Goal: Transaction & Acquisition: Obtain resource

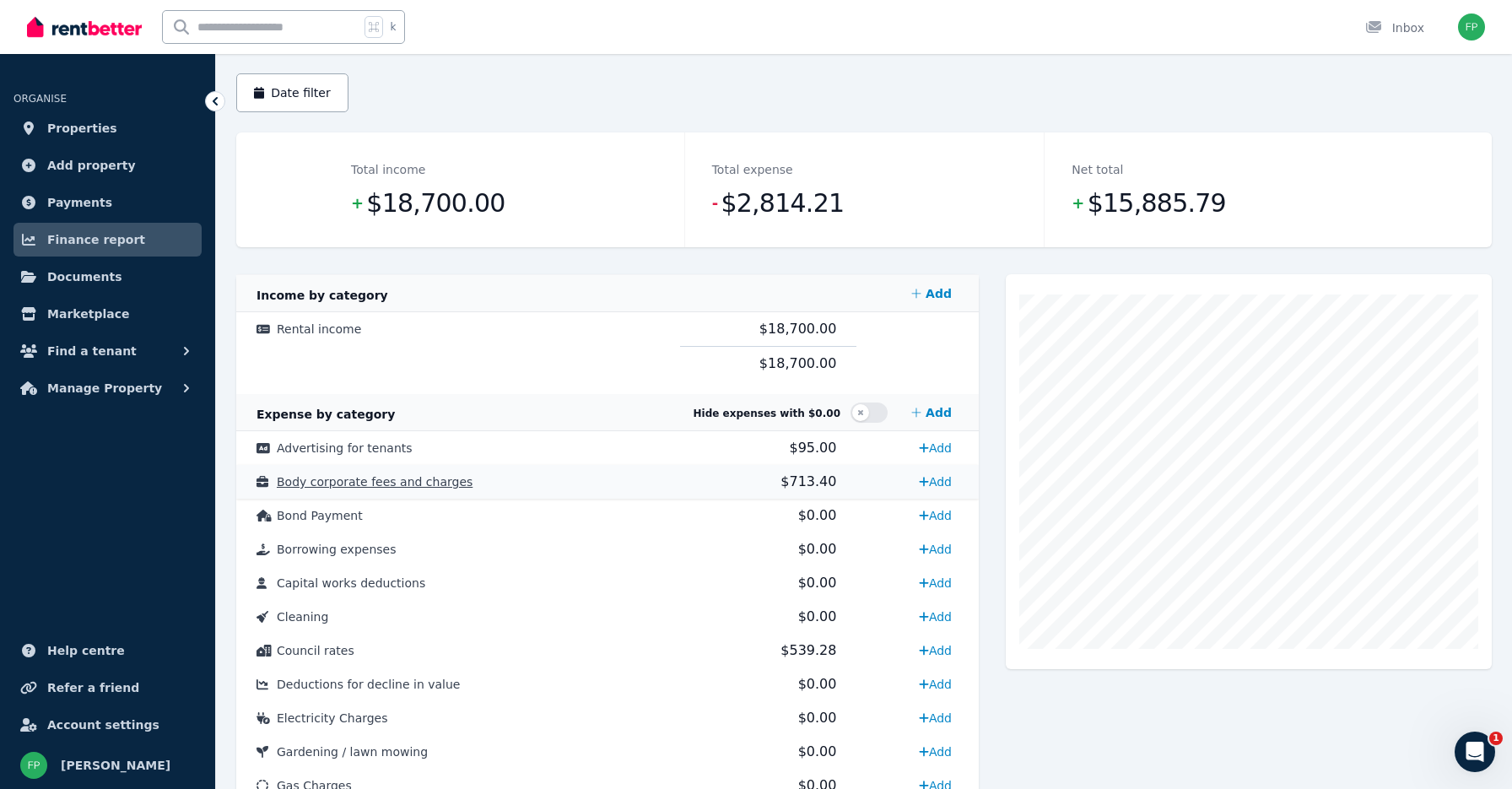
scroll to position [136, 0]
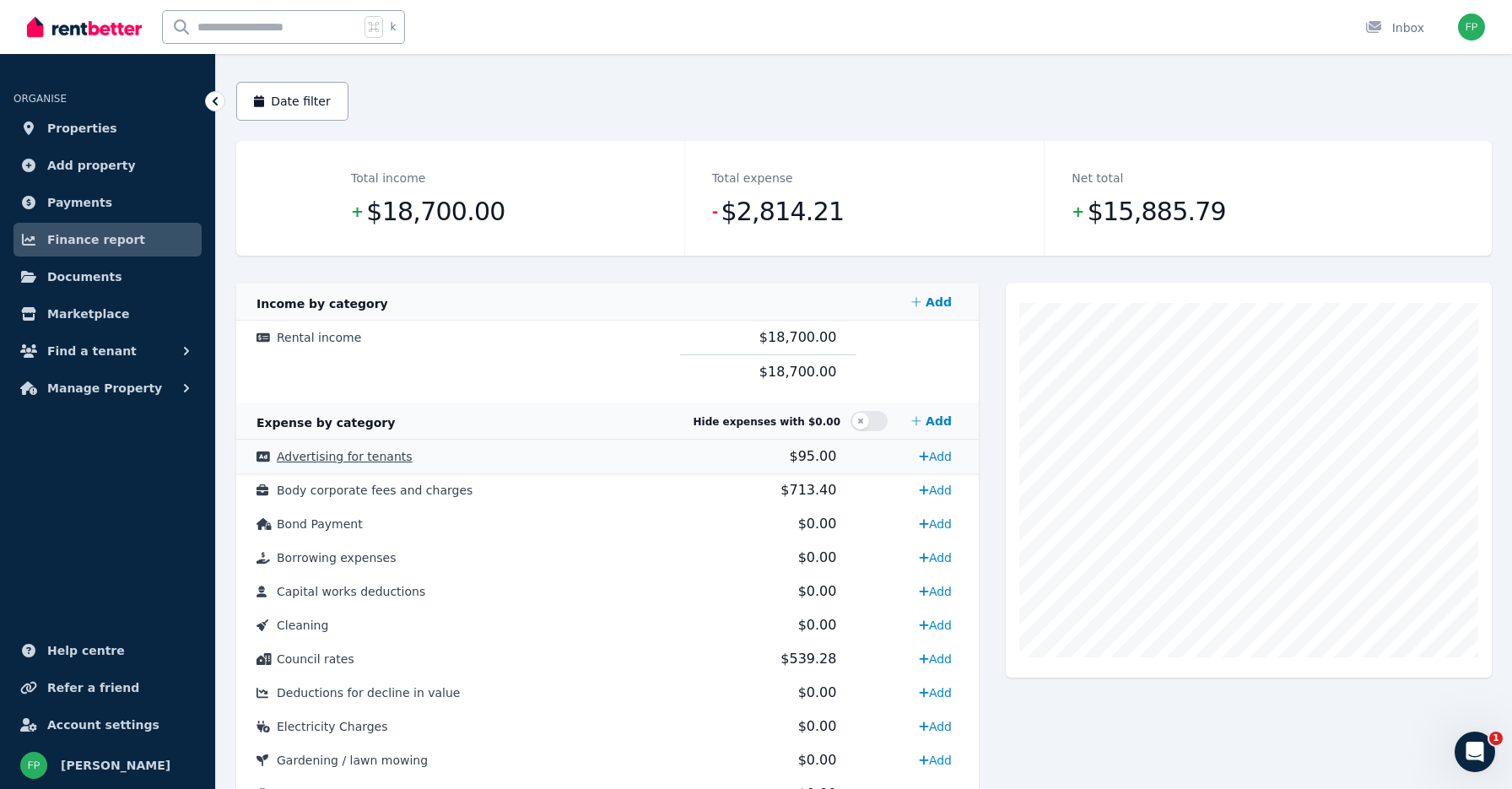
click at [352, 459] on span "Advertising for tenants" at bounding box center [344, 456] width 136 height 13
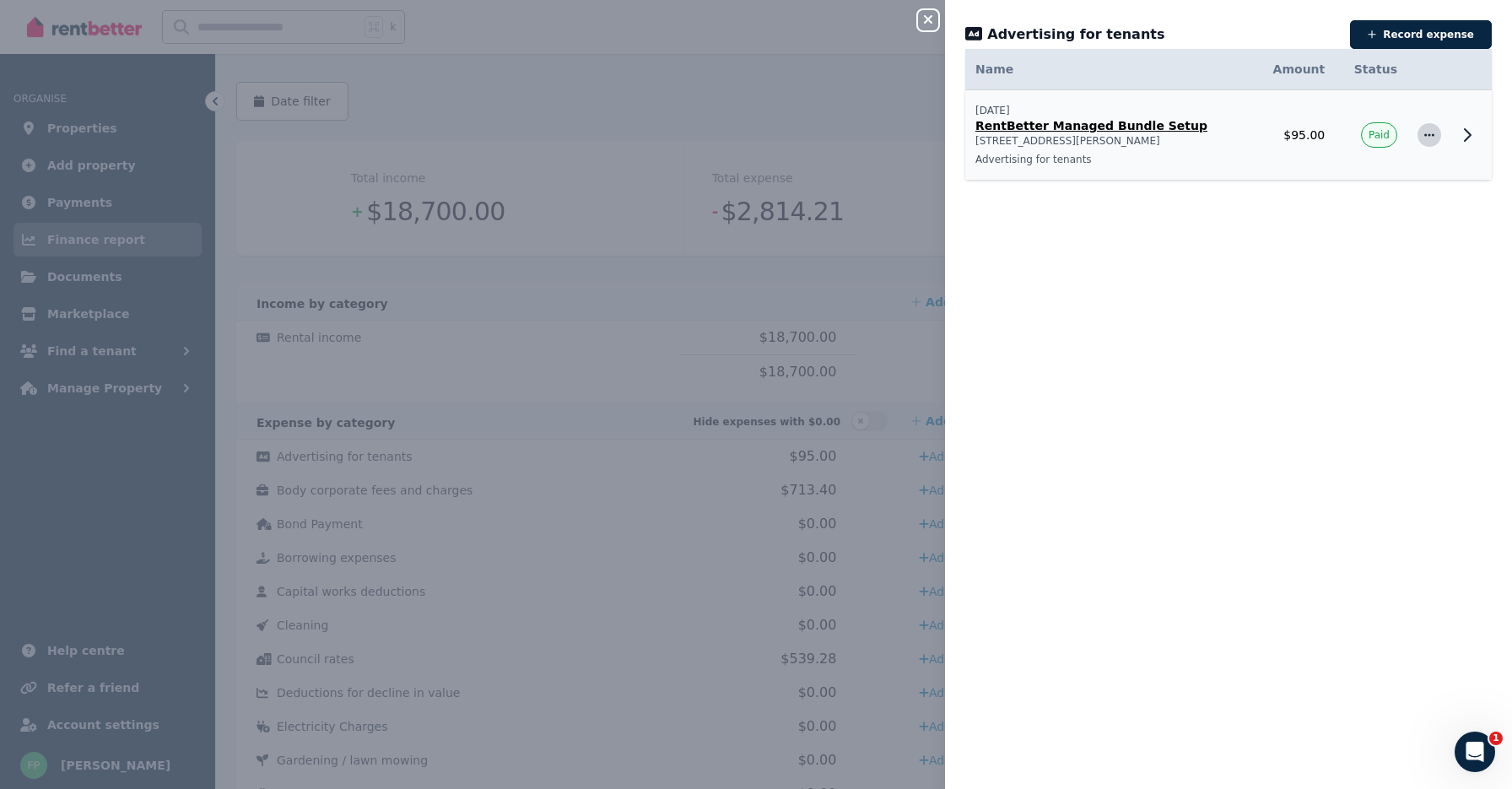
click at [1438, 134] on span "button" at bounding box center [1429, 134] width 24 height 24
click at [1468, 131] on icon at bounding box center [1467, 134] width 20 height 20
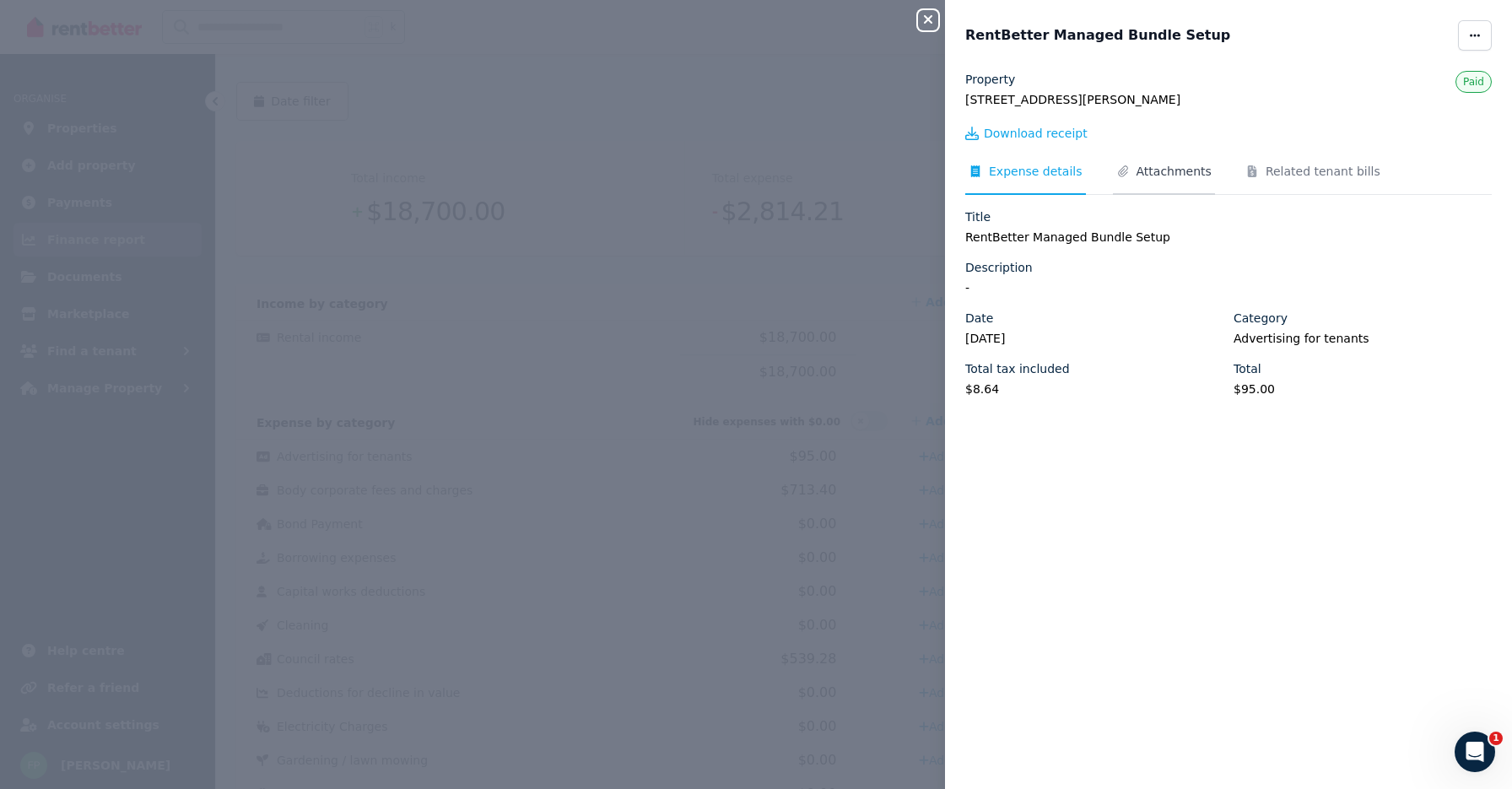
click at [1160, 170] on span "Attachments" at bounding box center [1174, 171] width 75 height 17
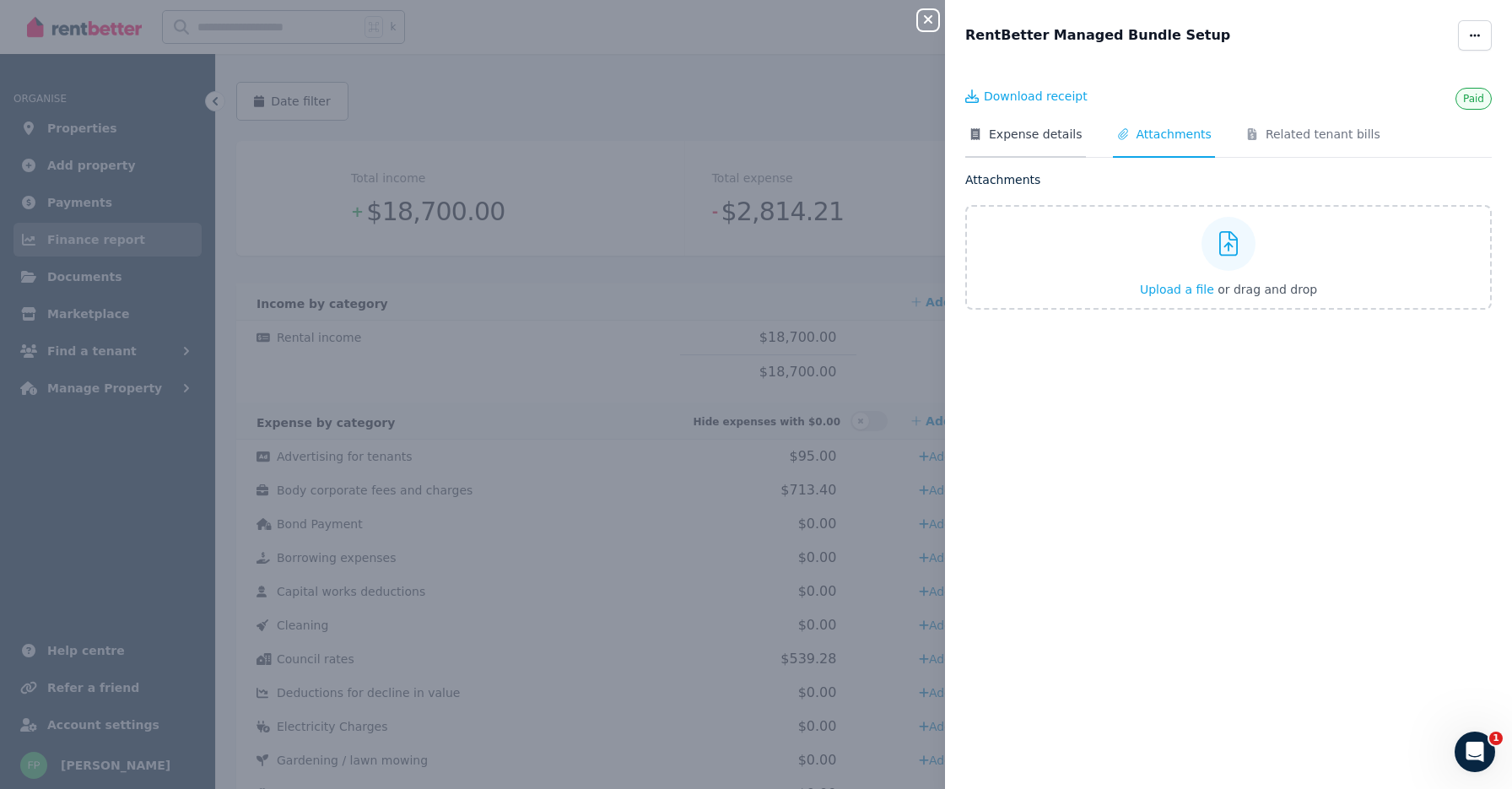
click at [1021, 141] on span "Expense details" at bounding box center [1025, 141] width 121 height 32
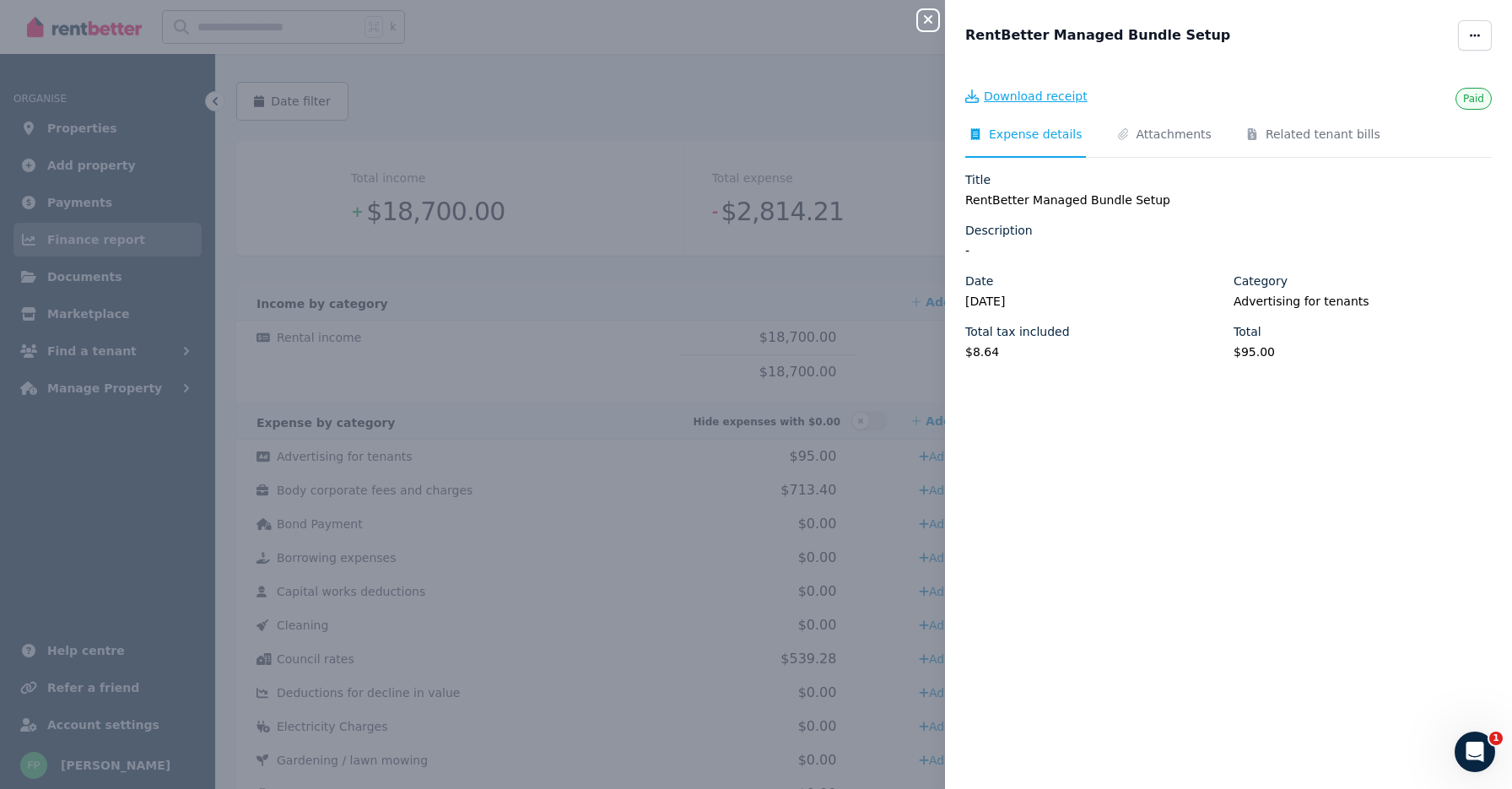
click at [1048, 99] on span "Download receipt" at bounding box center [1035, 95] width 103 height 17
click at [798, 426] on div "Close panel RentBetter Managed Bundle Setup Paid Download receipt Expense detai…" at bounding box center [756, 394] width 1512 height 789
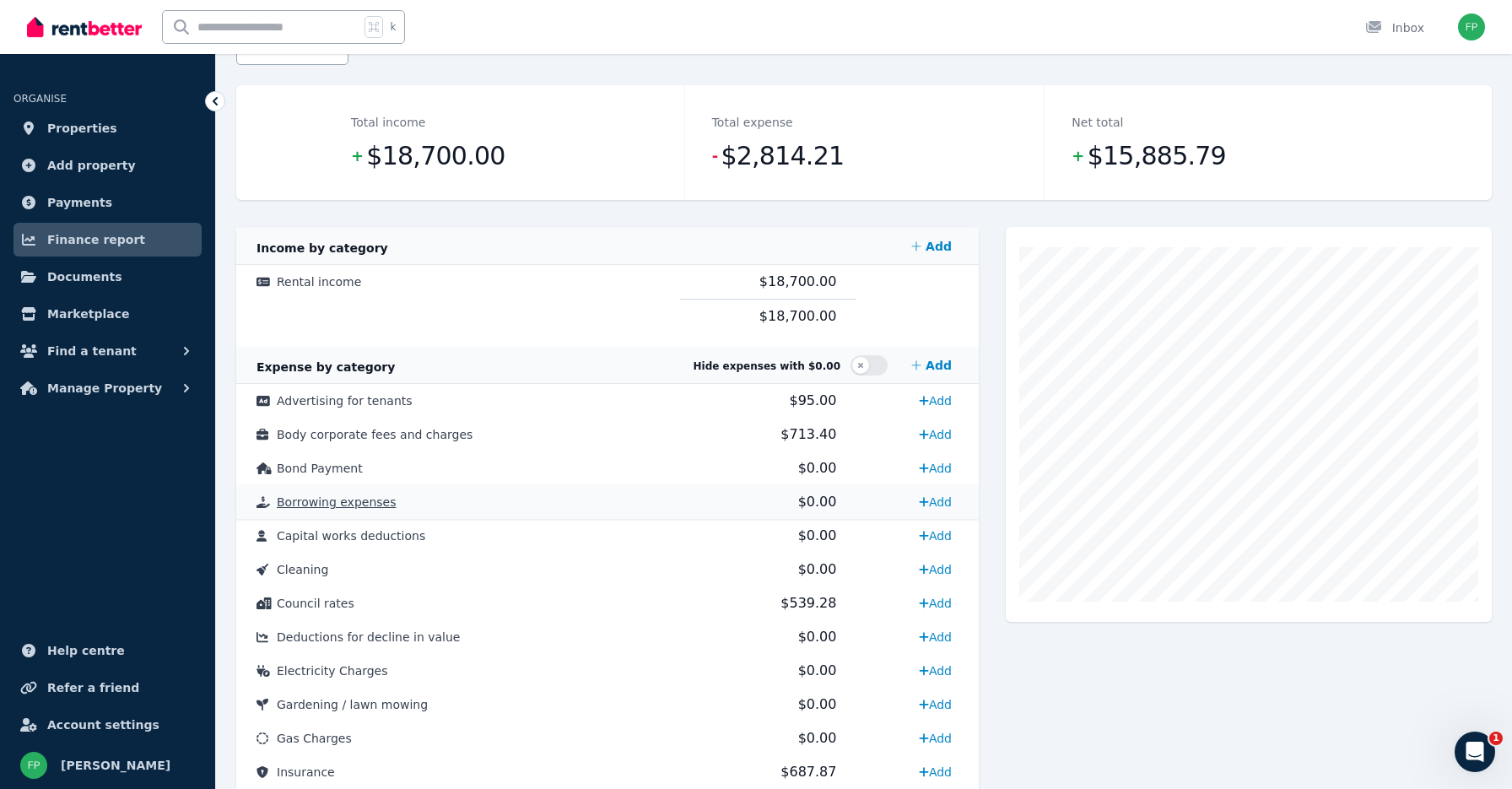
scroll to position [193, 0]
click at [432, 437] on span "Body corporate fees and charges" at bounding box center [374, 433] width 196 height 13
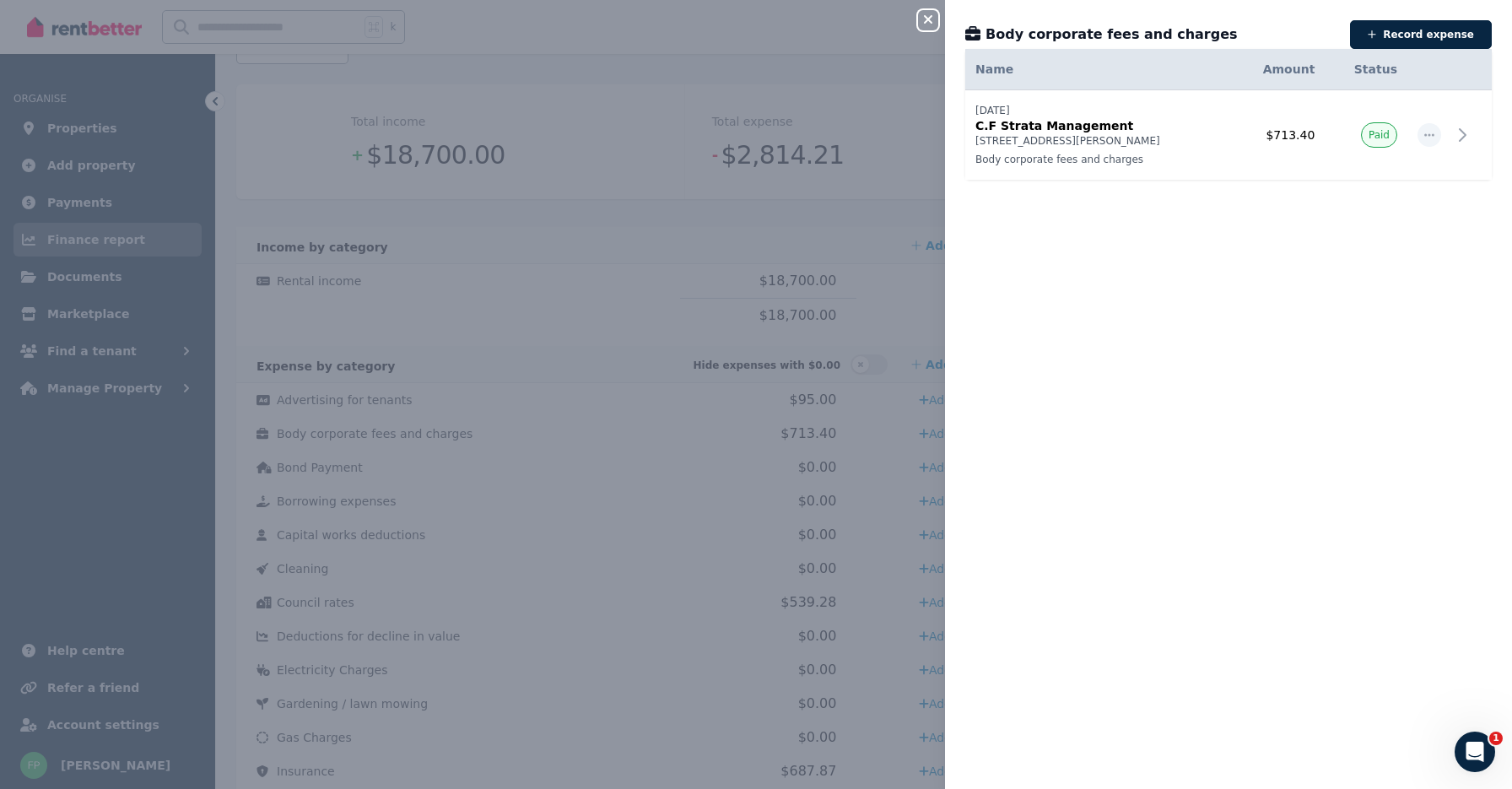
click at [930, 19] on icon "button" at bounding box center [928, 19] width 9 height 9
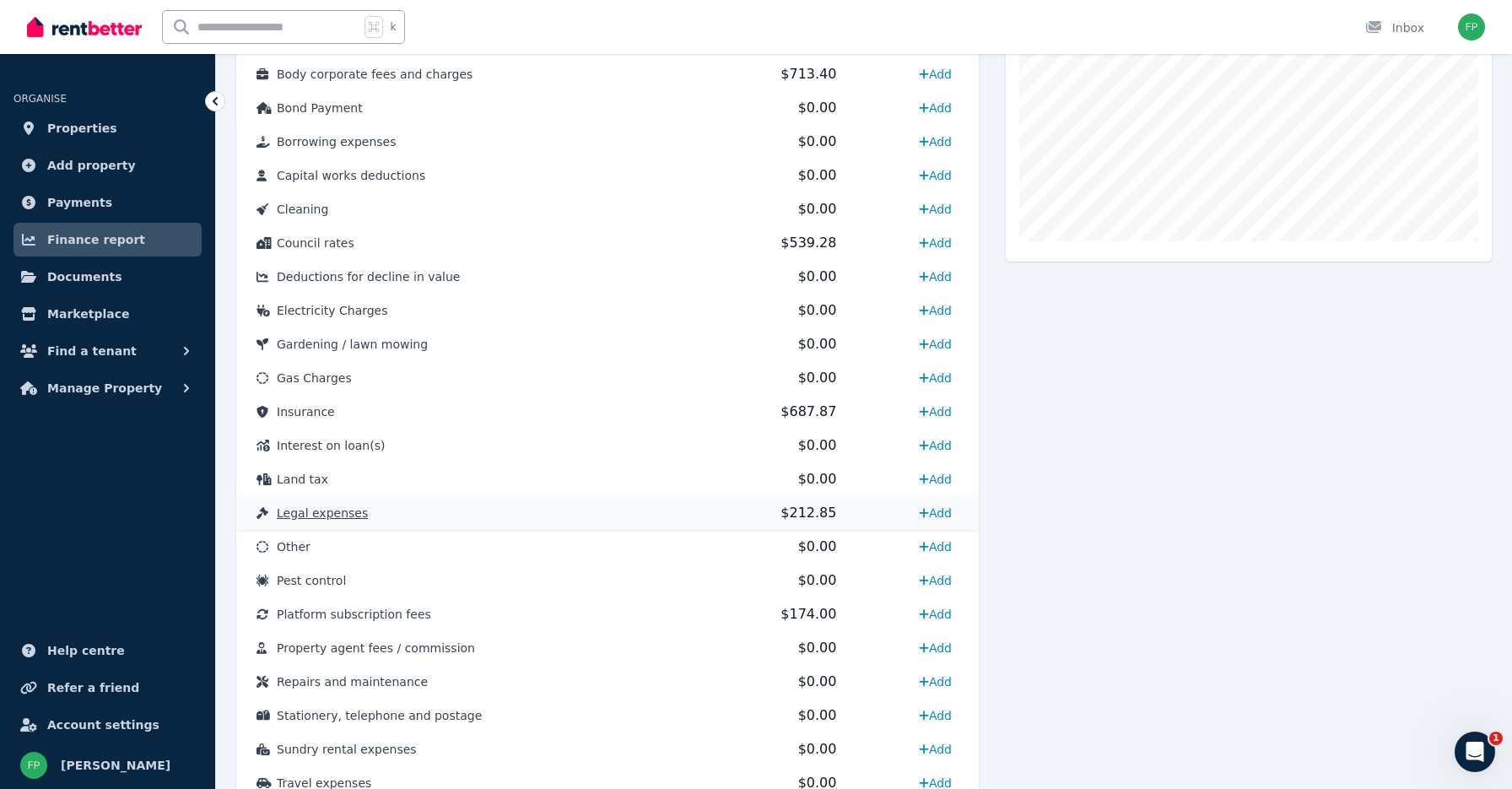
scroll to position [585, 0]
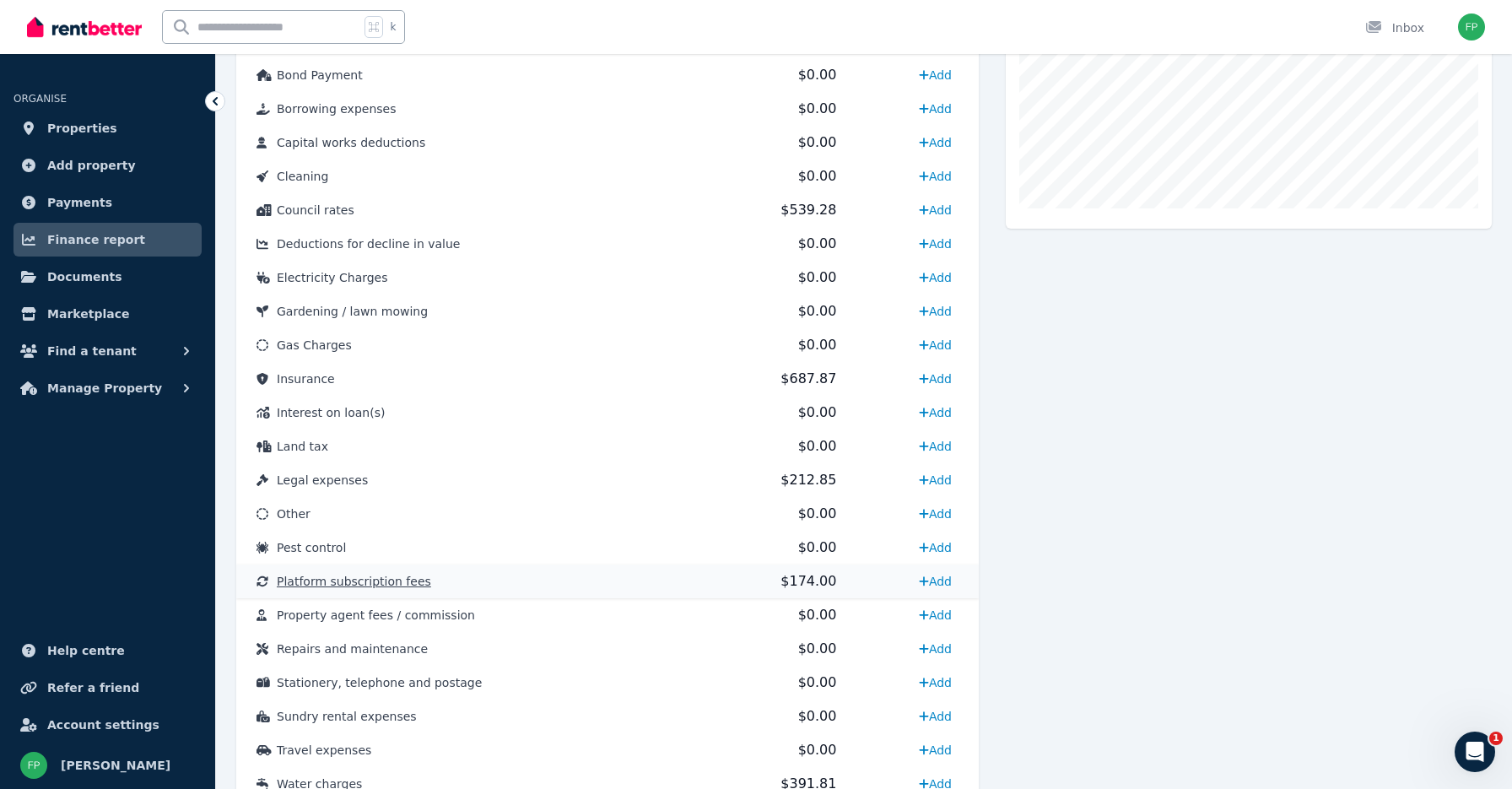
click at [406, 588] on span "Platform subscription fees" at bounding box center [353, 581] width 155 height 13
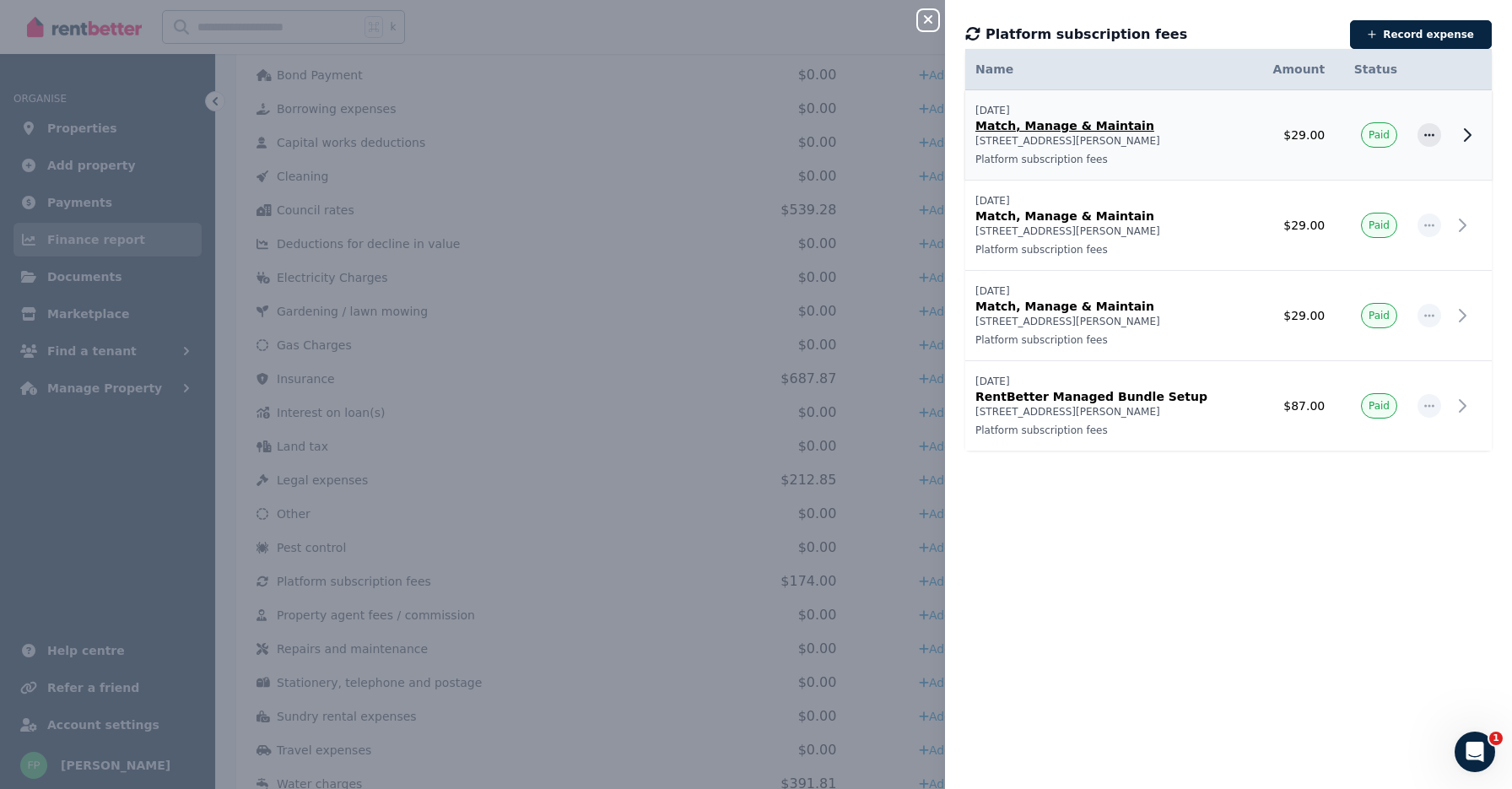
click at [1210, 146] on p "[STREET_ADDRESS][PERSON_NAME]" at bounding box center [1108, 140] width 268 height 13
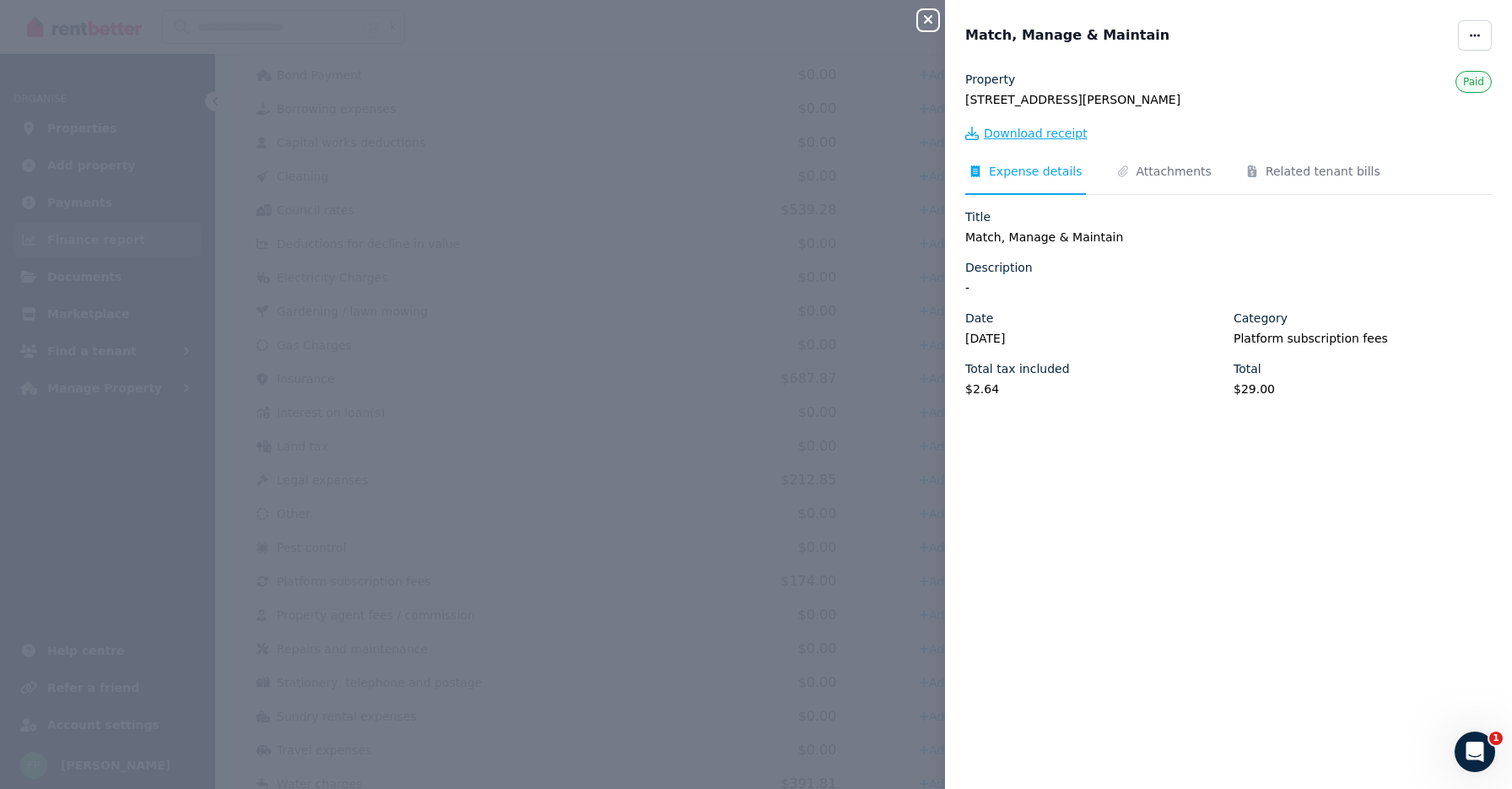
click at [1059, 127] on span "Download receipt" at bounding box center [1035, 133] width 103 height 17
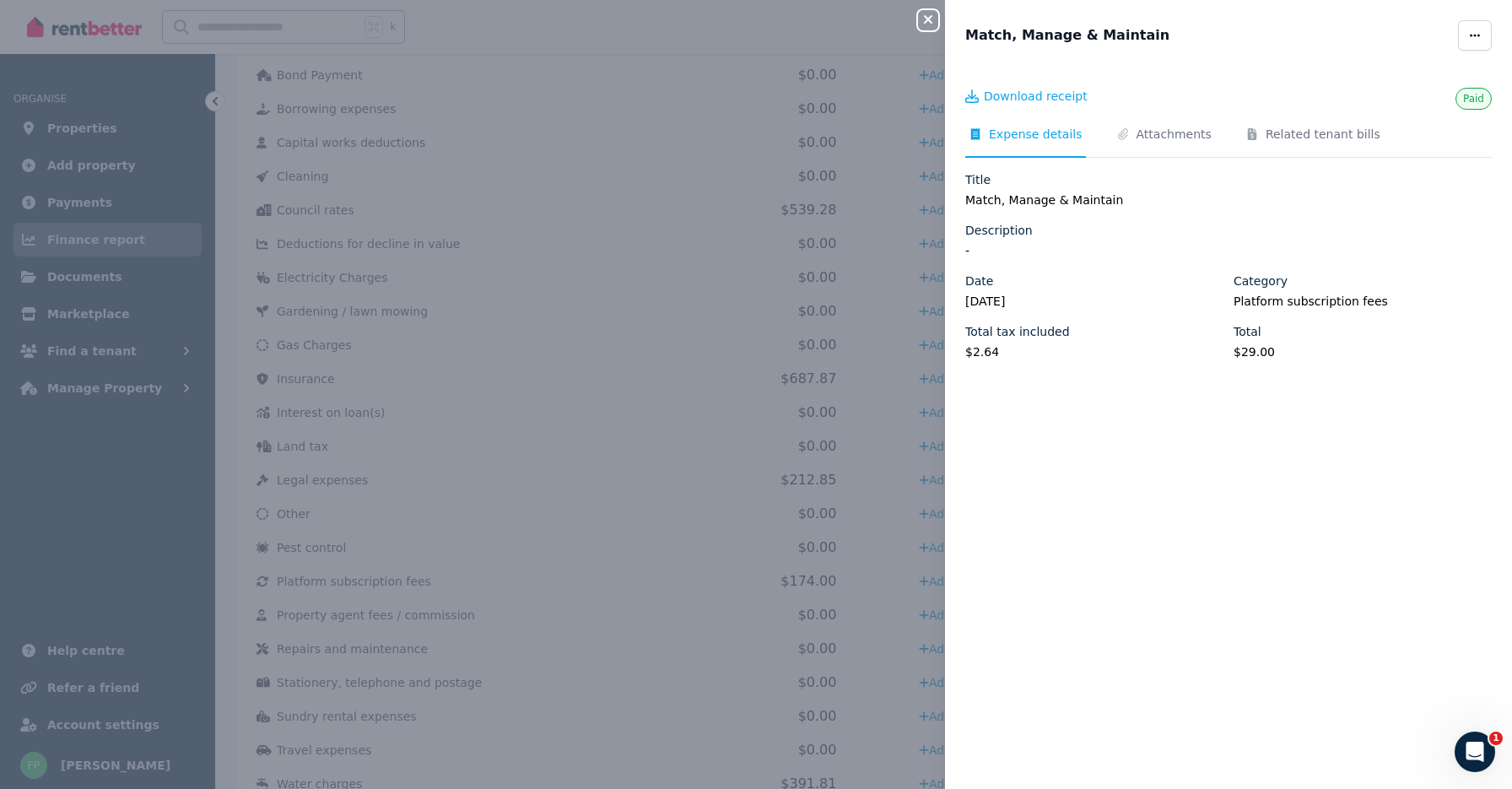
click at [932, 25] on icon "button" at bounding box center [927, 19] width 20 height 13
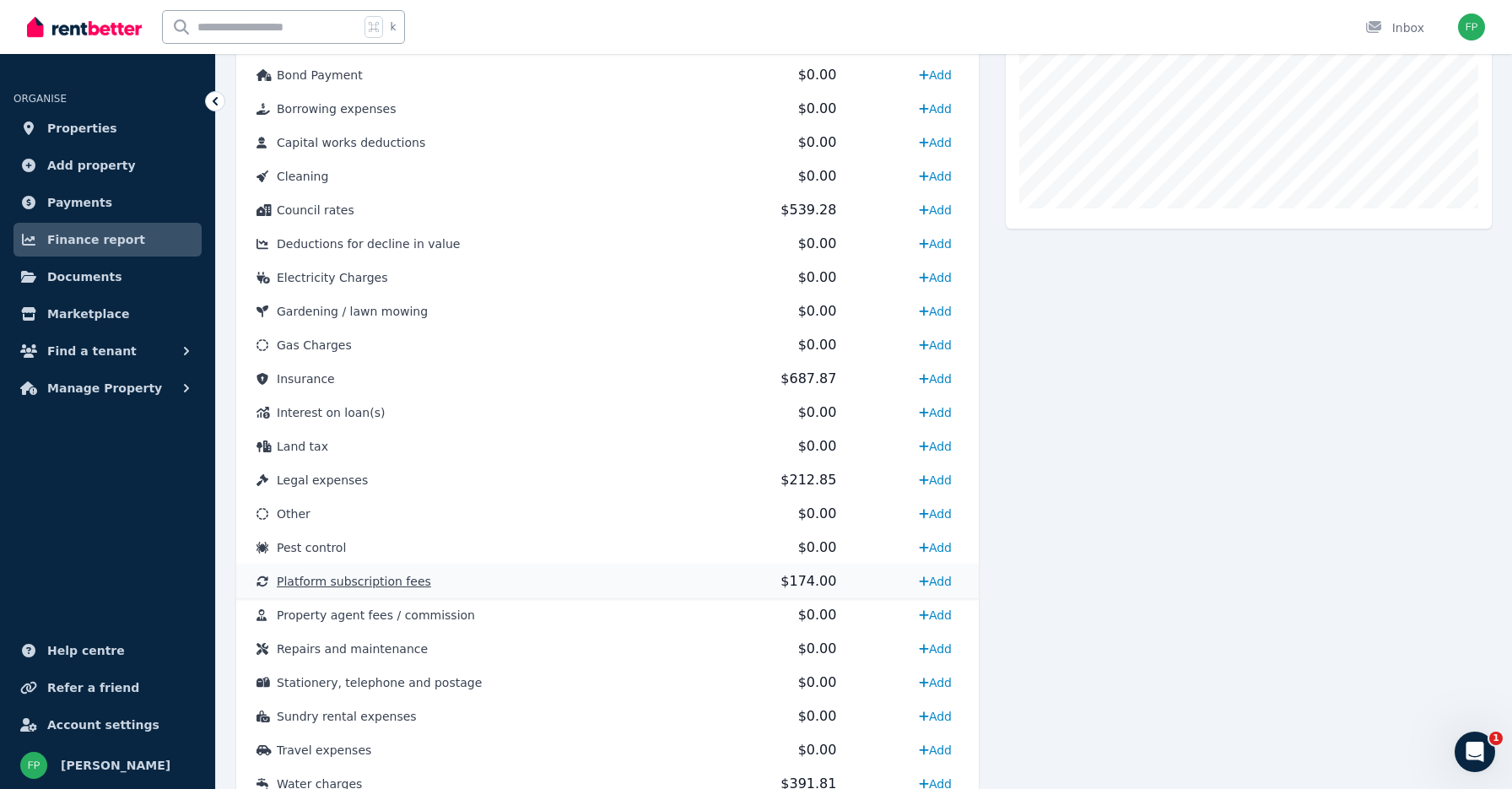
click at [424, 592] on td "Platform subscription fees" at bounding box center [457, 581] width 443 height 34
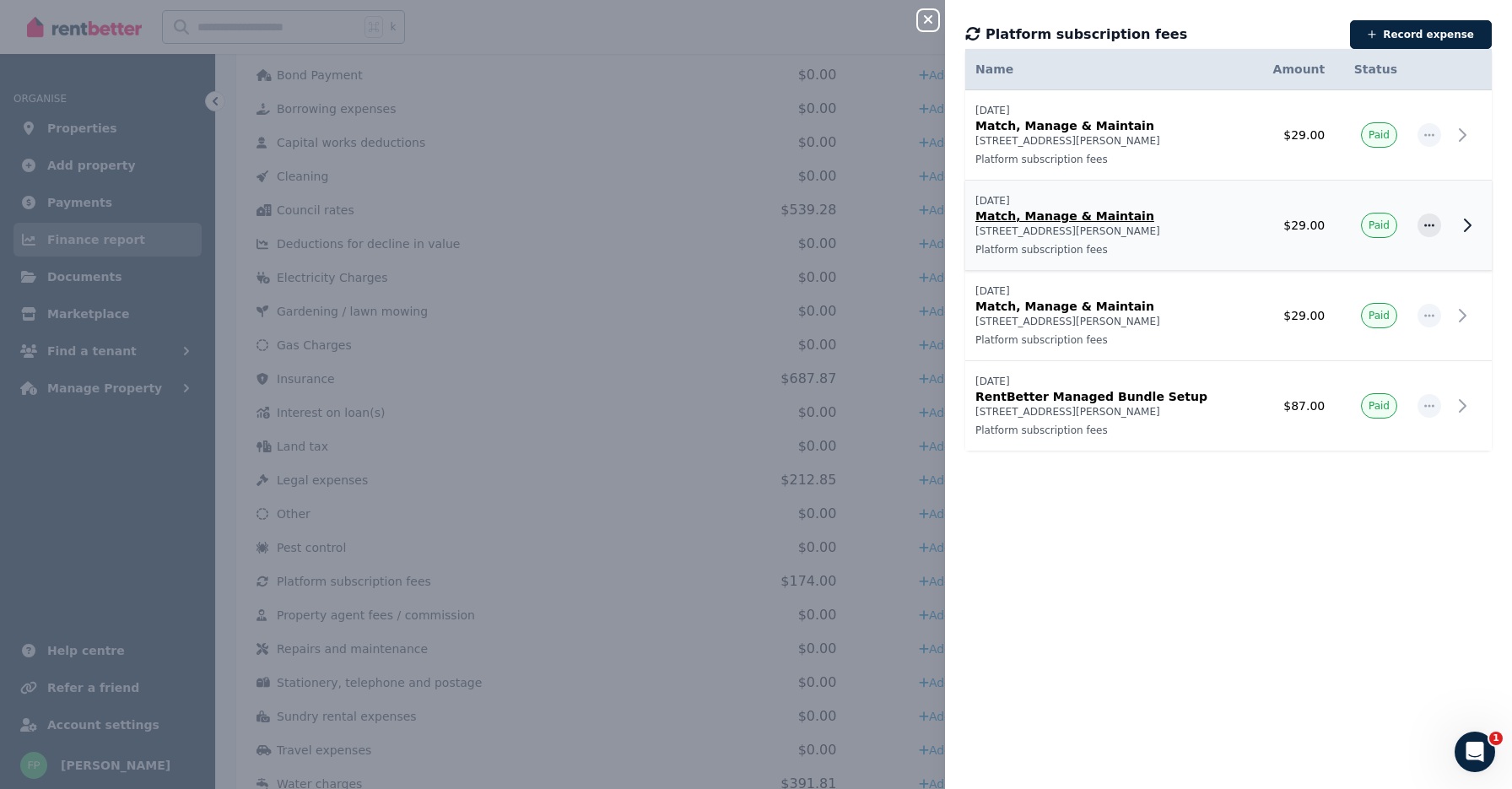
click at [1176, 220] on p "Match, Manage & Maintain" at bounding box center [1108, 216] width 268 height 17
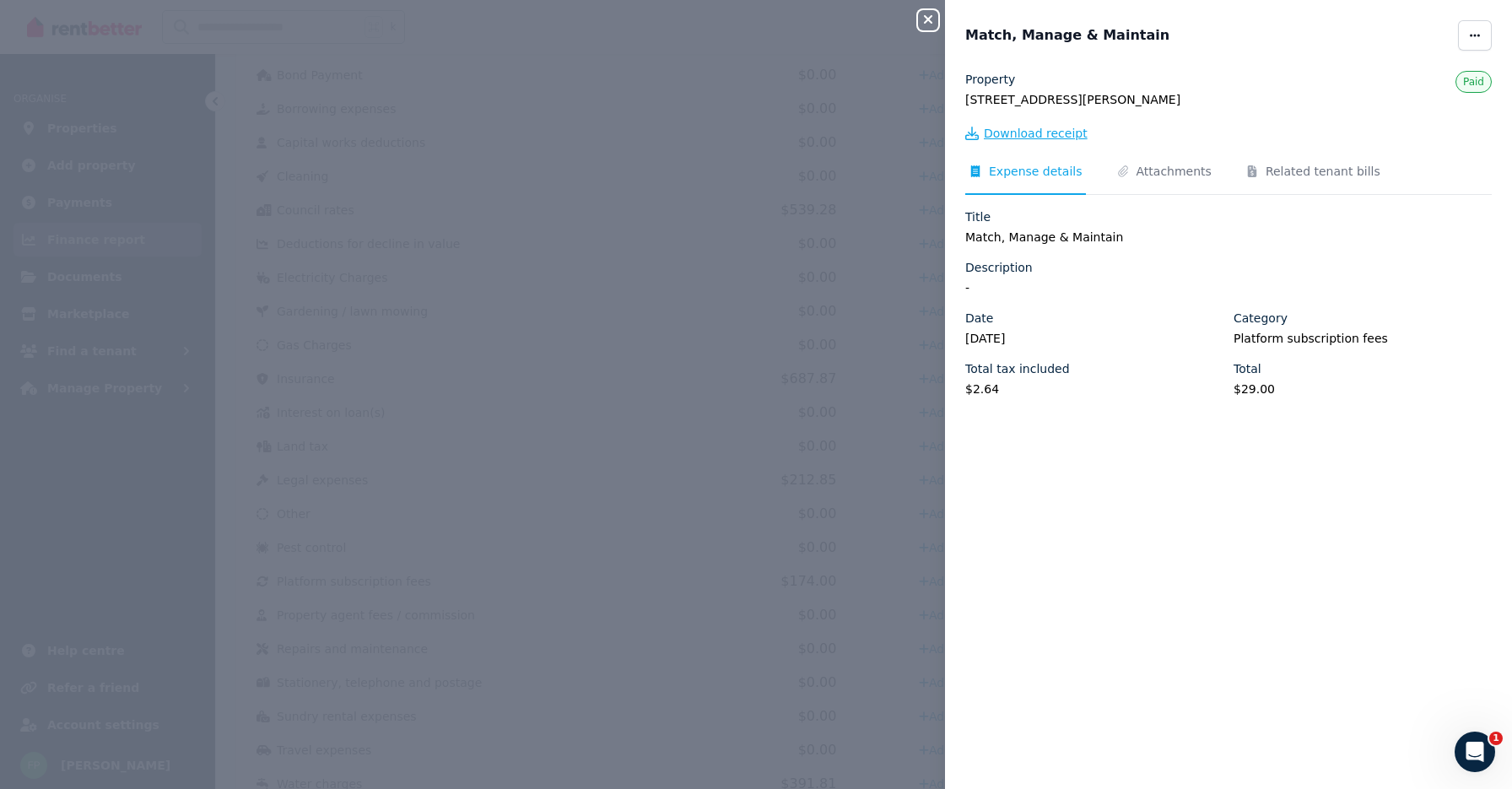
click at [1062, 133] on span "Download receipt" at bounding box center [1035, 133] width 103 height 17
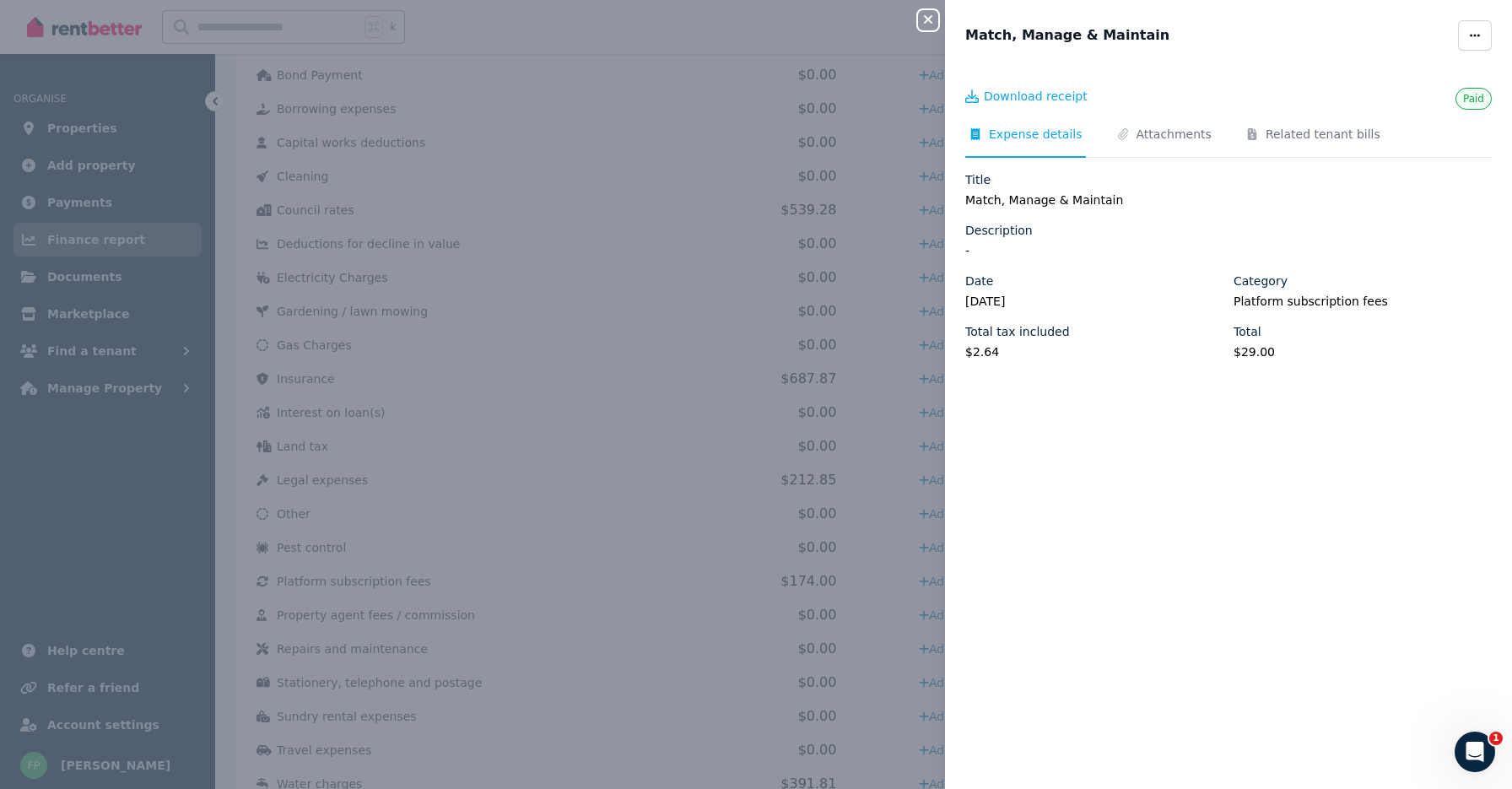
click at [783, 391] on div "Close panel Match, Manage & Maintain Paid Download receipt Expense details Atta…" at bounding box center [756, 394] width 1512 height 789
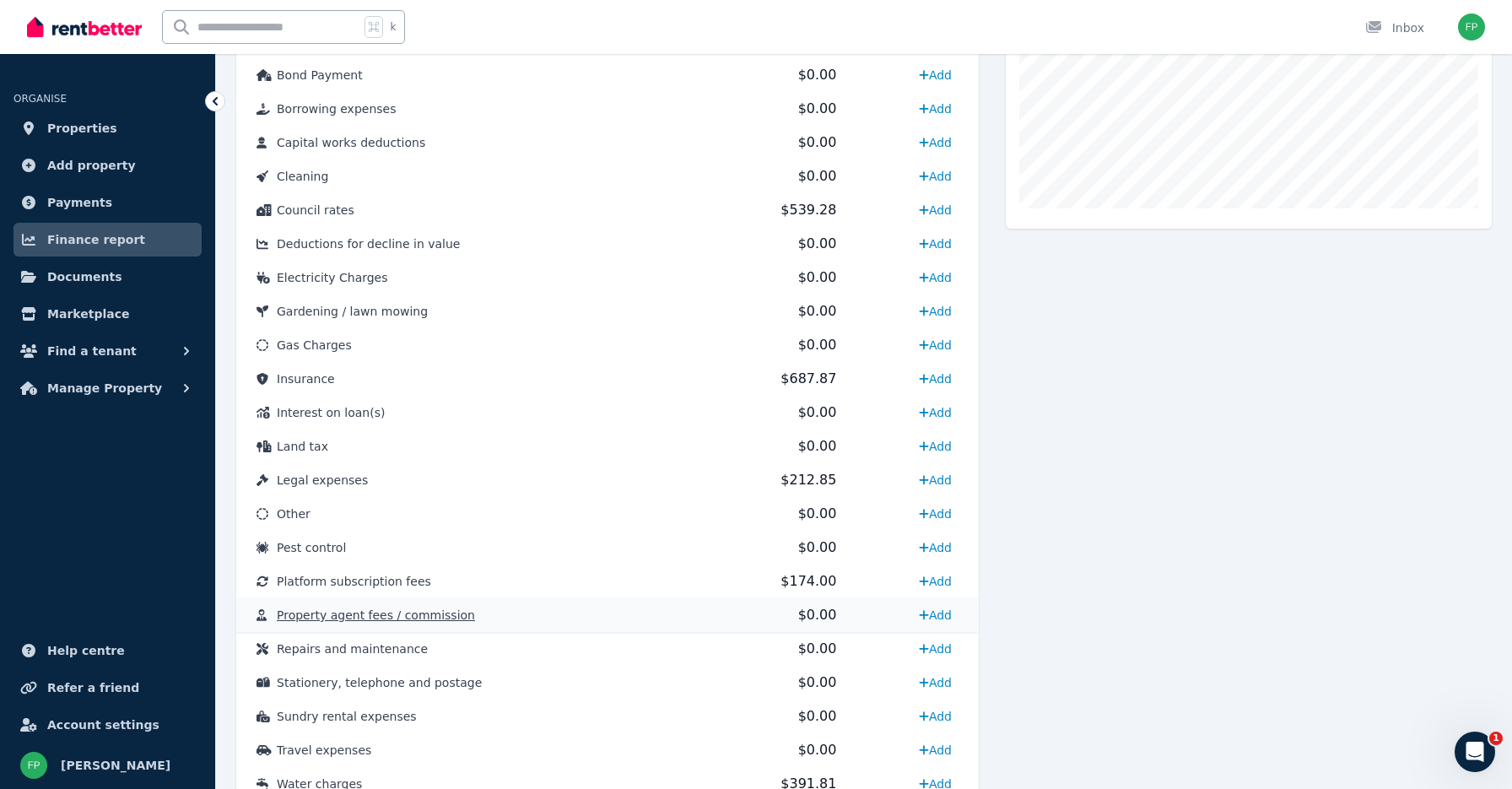
click at [444, 620] on span "Property agent fees / commission" at bounding box center [375, 615] width 198 height 13
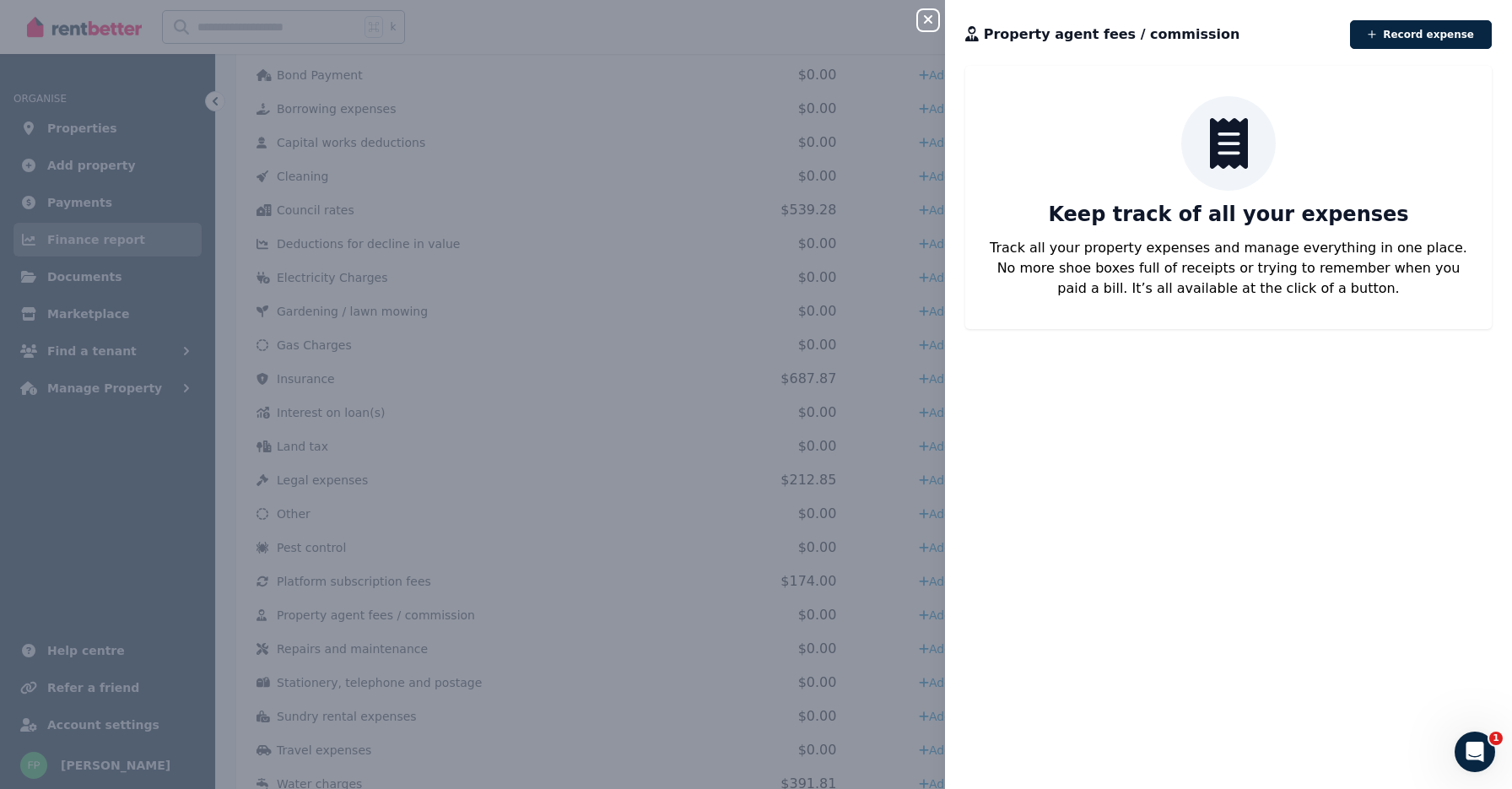
click at [927, 27] on icon "button" at bounding box center [927, 19] width 20 height 13
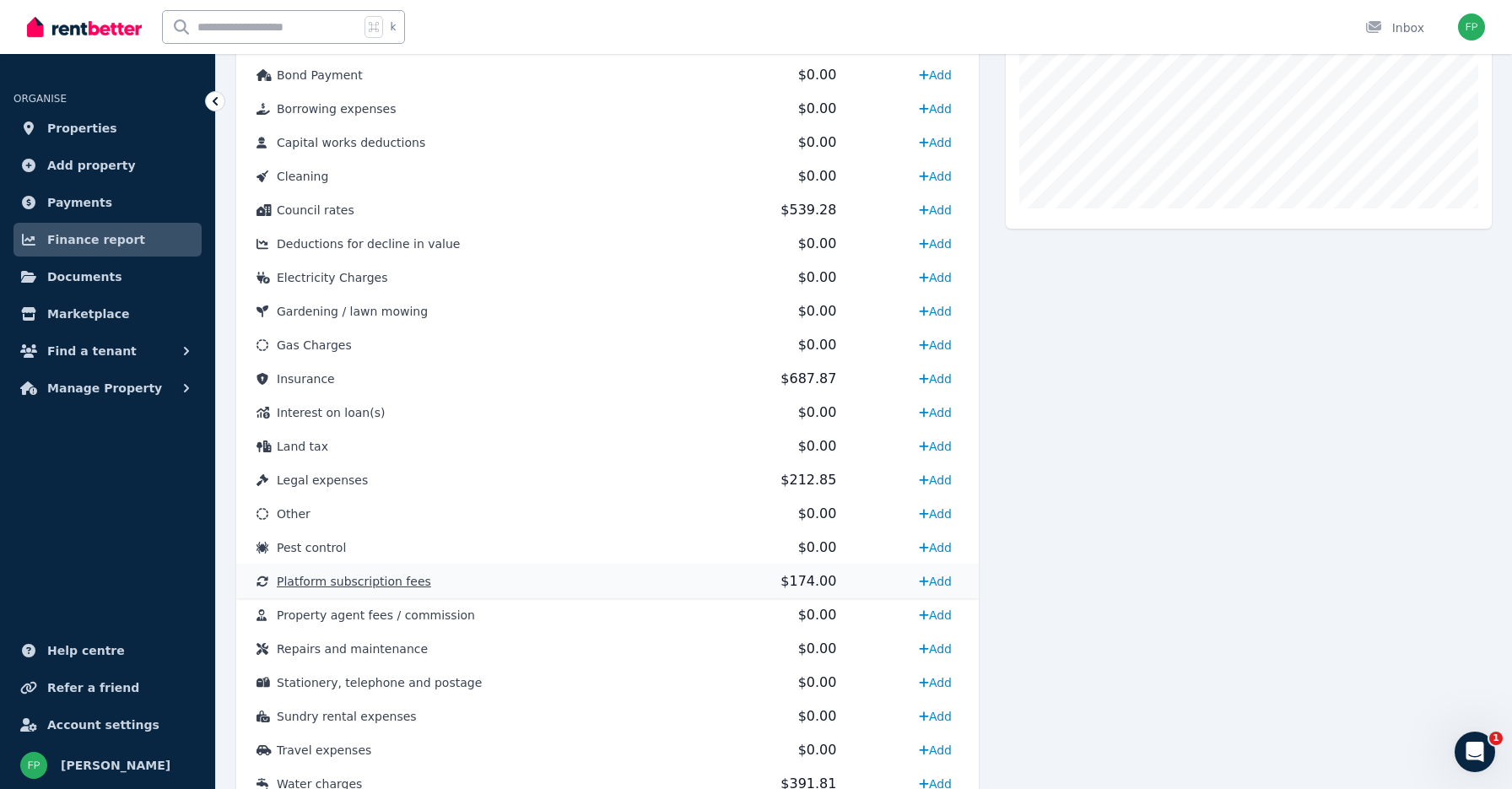
click at [413, 593] on td "Platform subscription fees" at bounding box center [457, 581] width 443 height 34
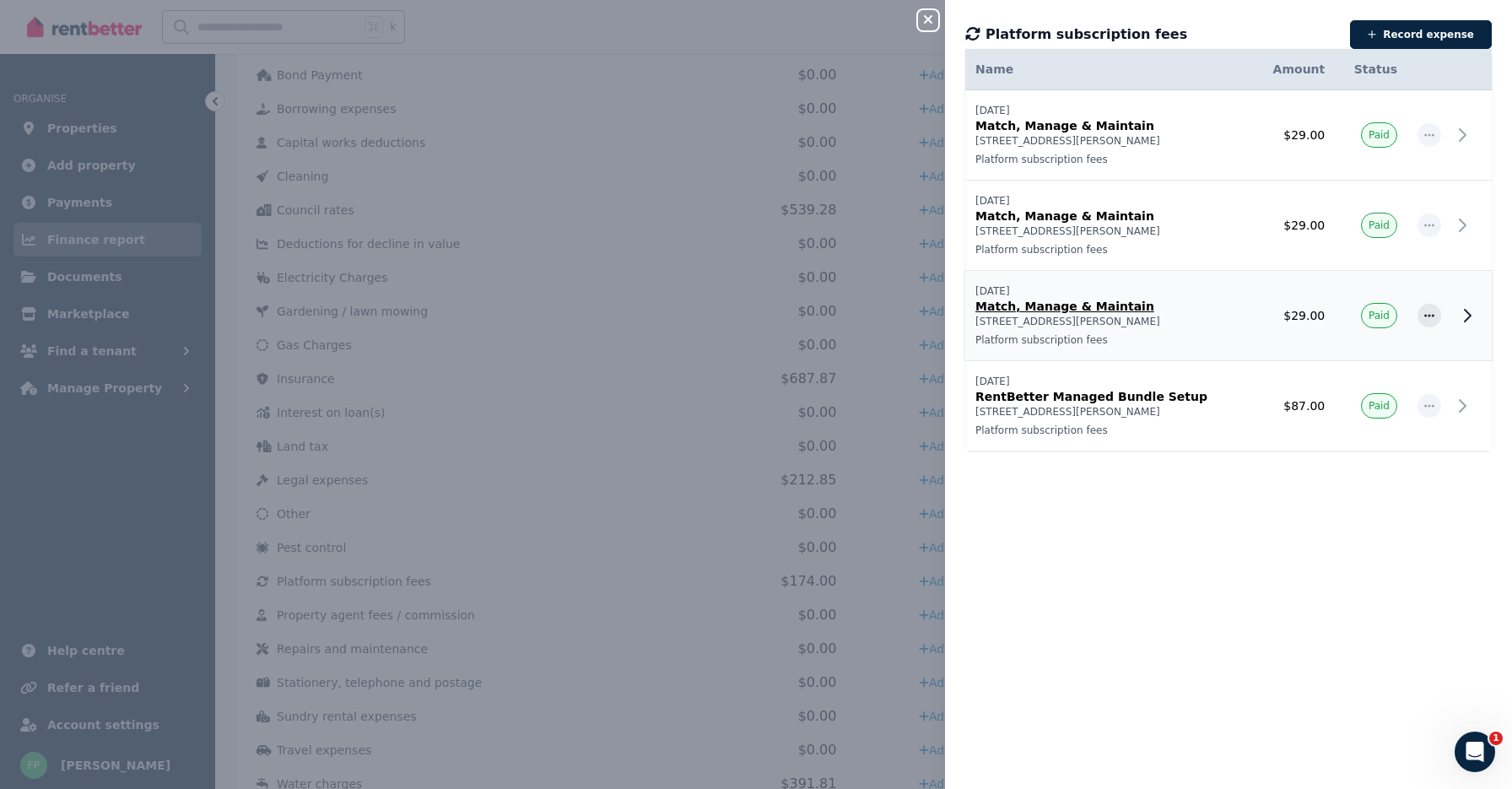
click at [1474, 311] on icon at bounding box center [1467, 315] width 20 height 20
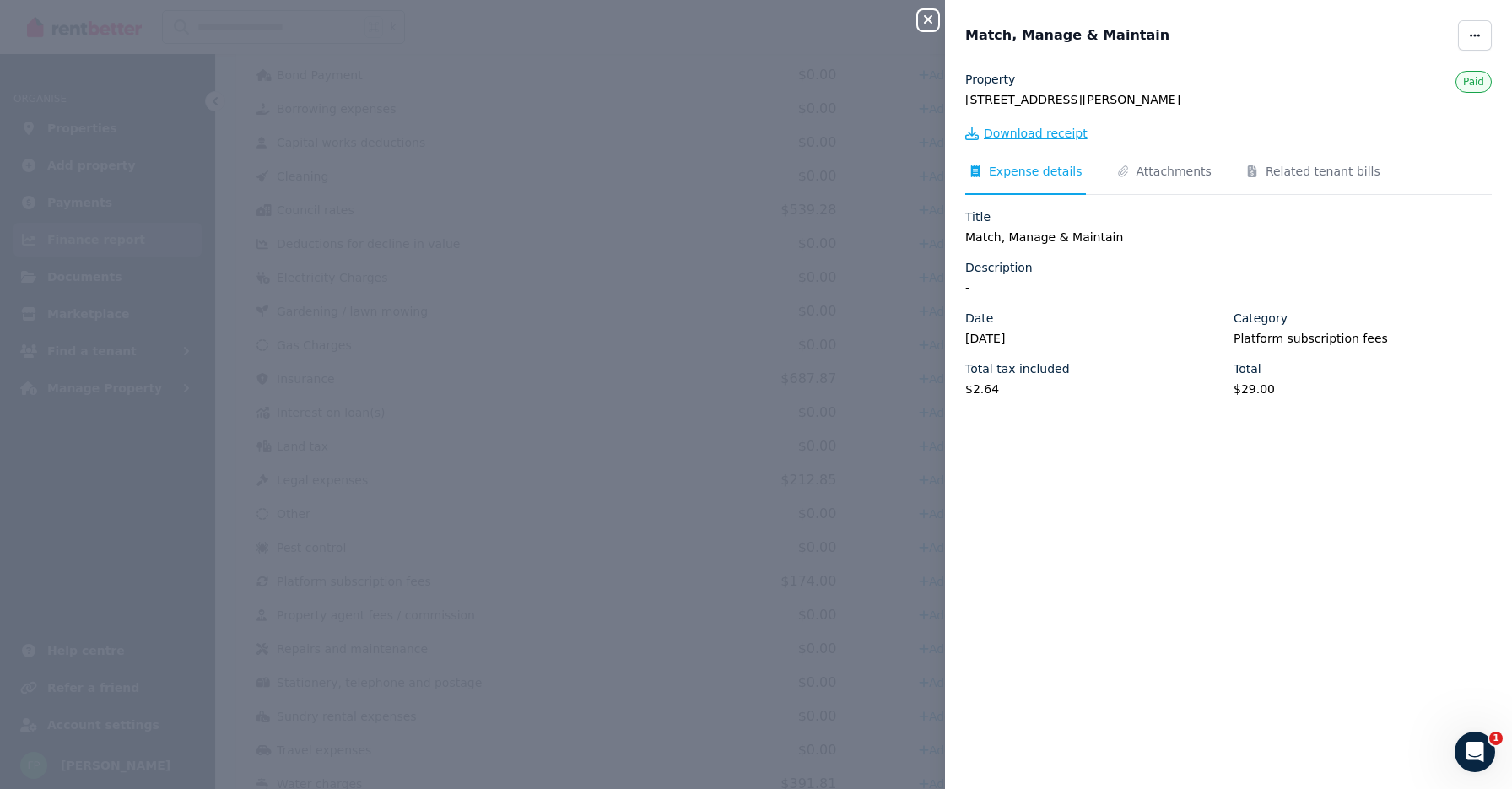
click at [1063, 137] on span "Download receipt" at bounding box center [1035, 133] width 103 height 17
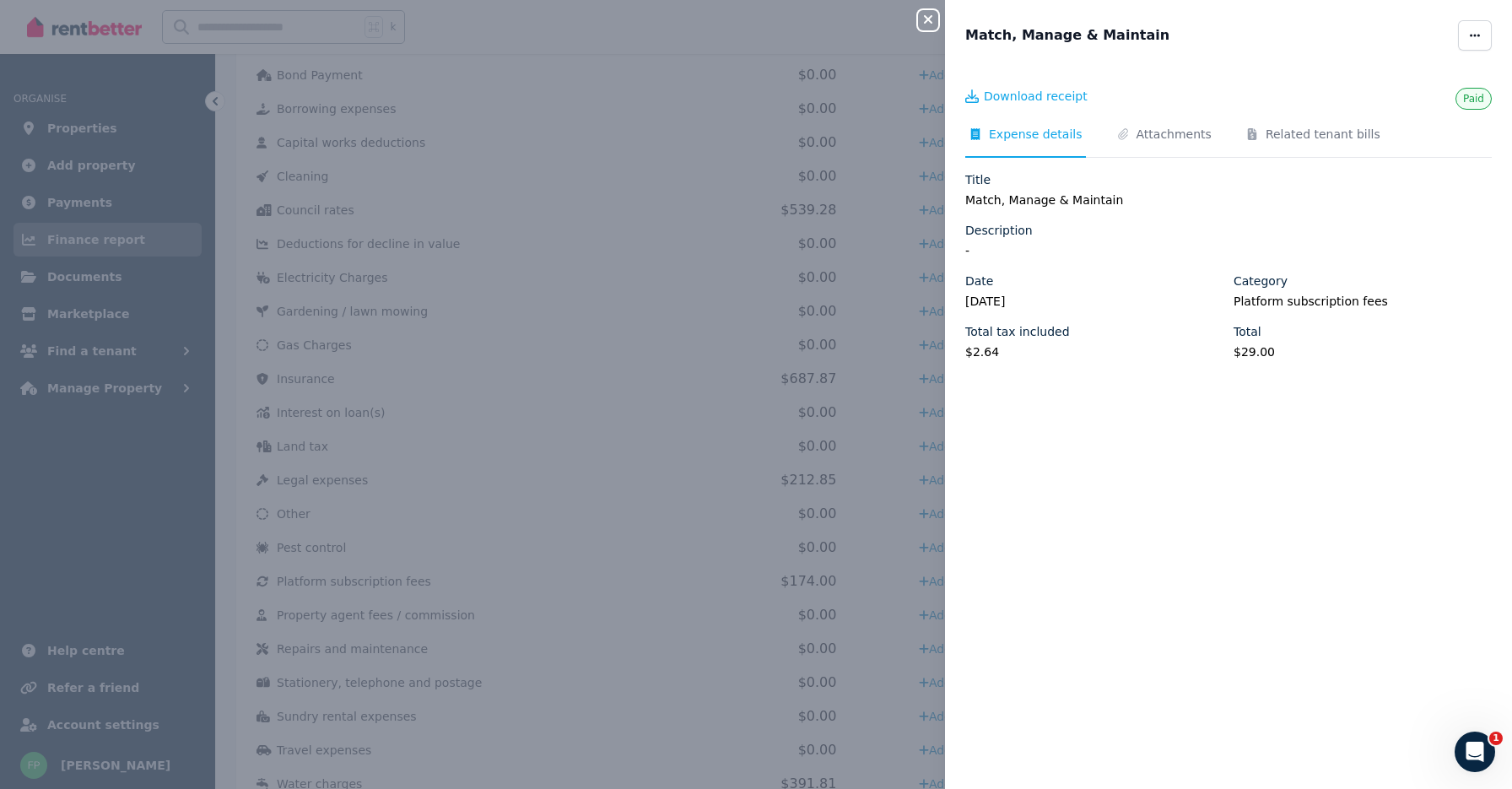
click at [828, 238] on div "Close panel Match, Manage & Maintain Paid Download receipt Expense details Atta…" at bounding box center [756, 394] width 1512 height 789
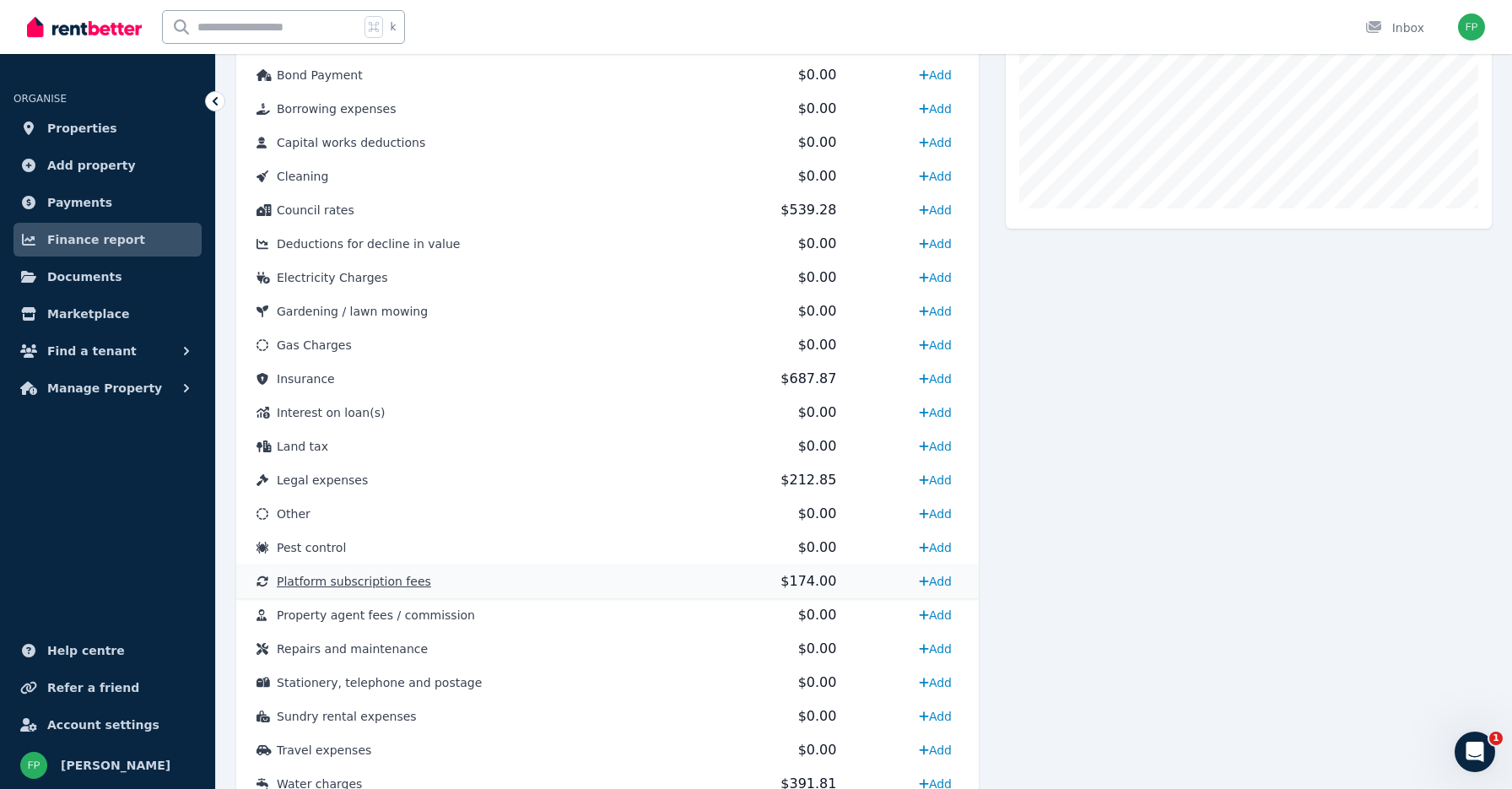
click at [429, 588] on td "Platform subscription fees" at bounding box center [457, 581] width 443 height 34
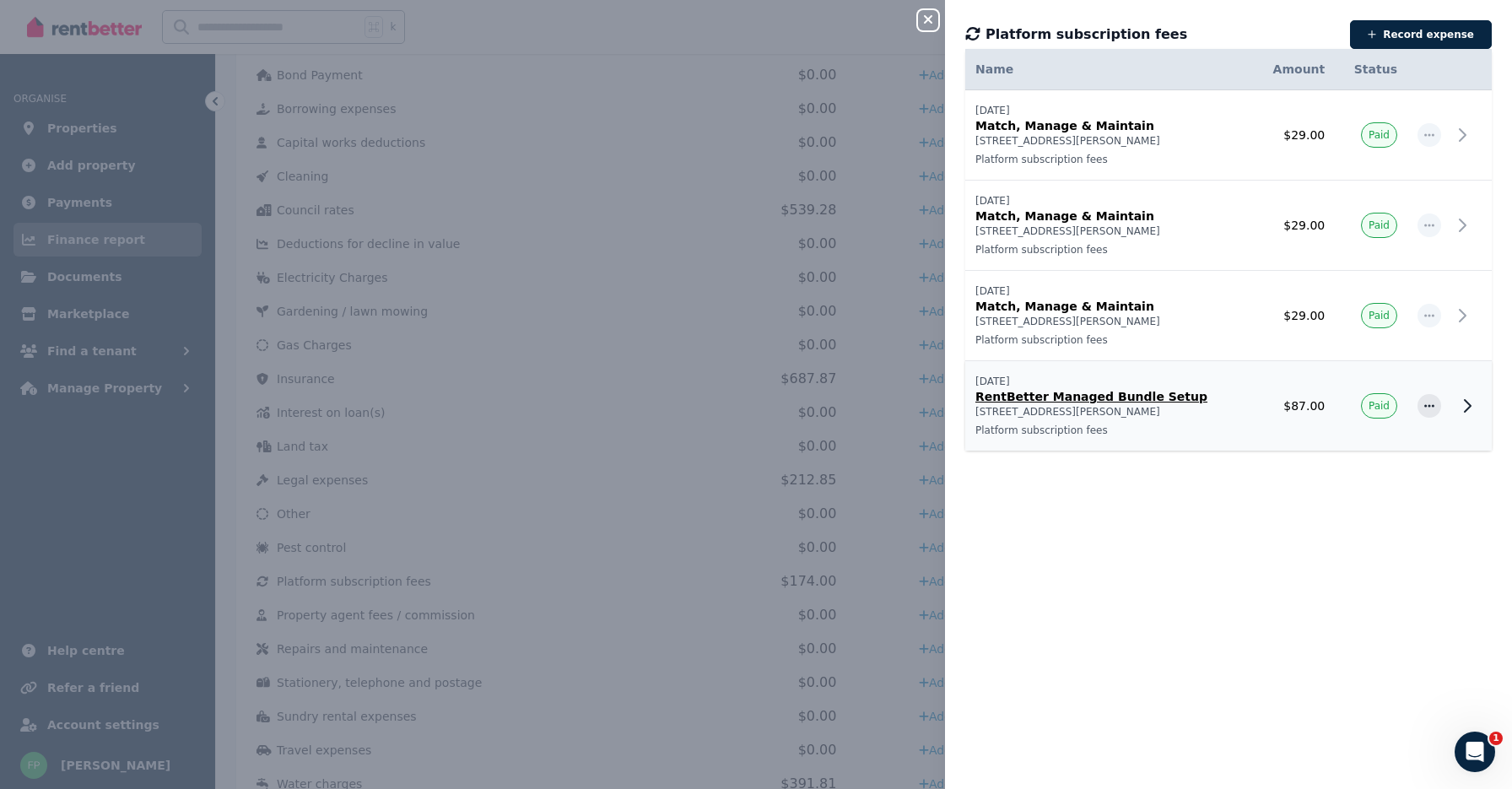
click at [1226, 424] on p "Platform subscription fees" at bounding box center [1108, 430] width 268 height 13
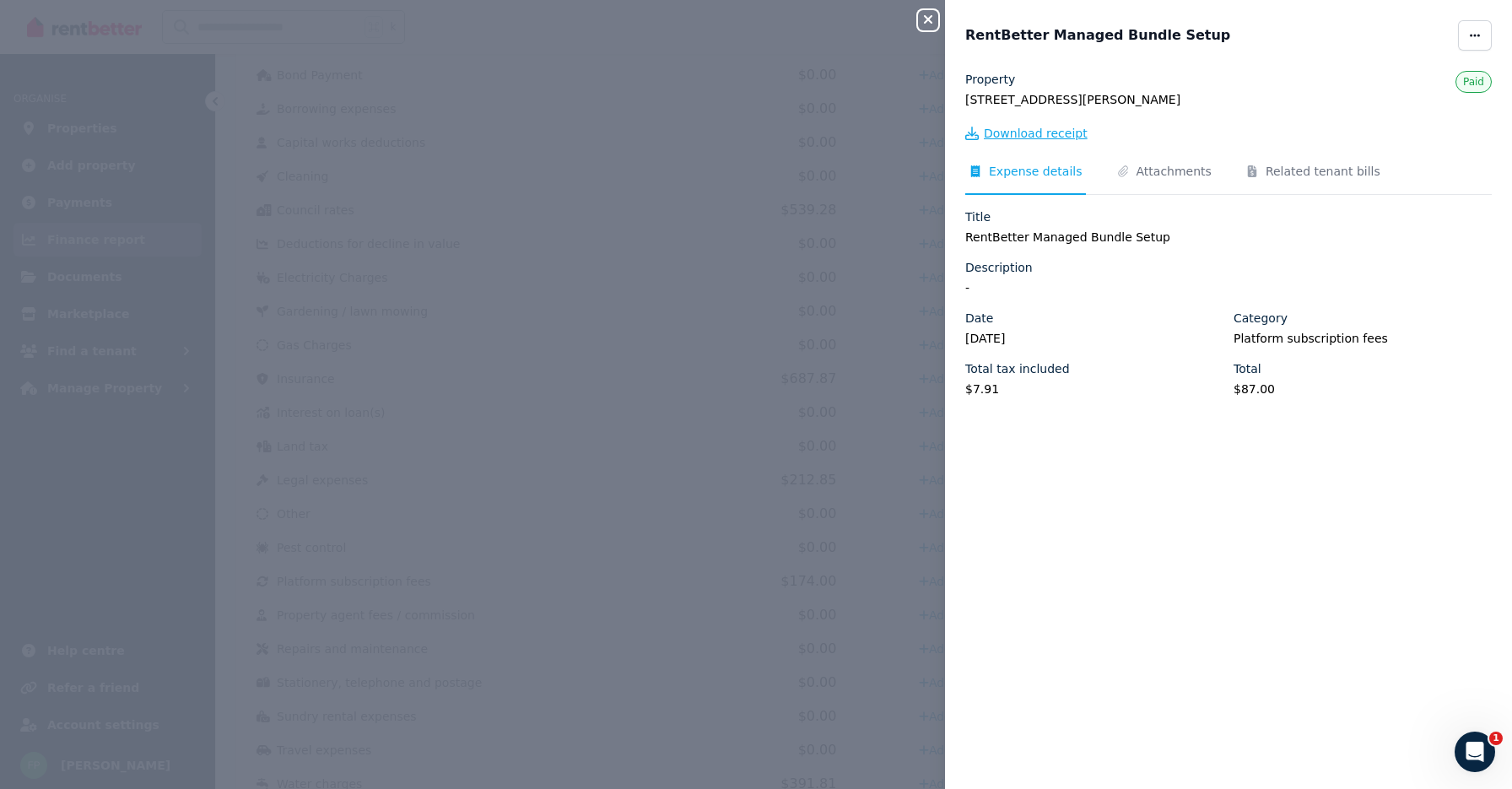
click at [1050, 131] on span "Download receipt" at bounding box center [1035, 133] width 103 height 17
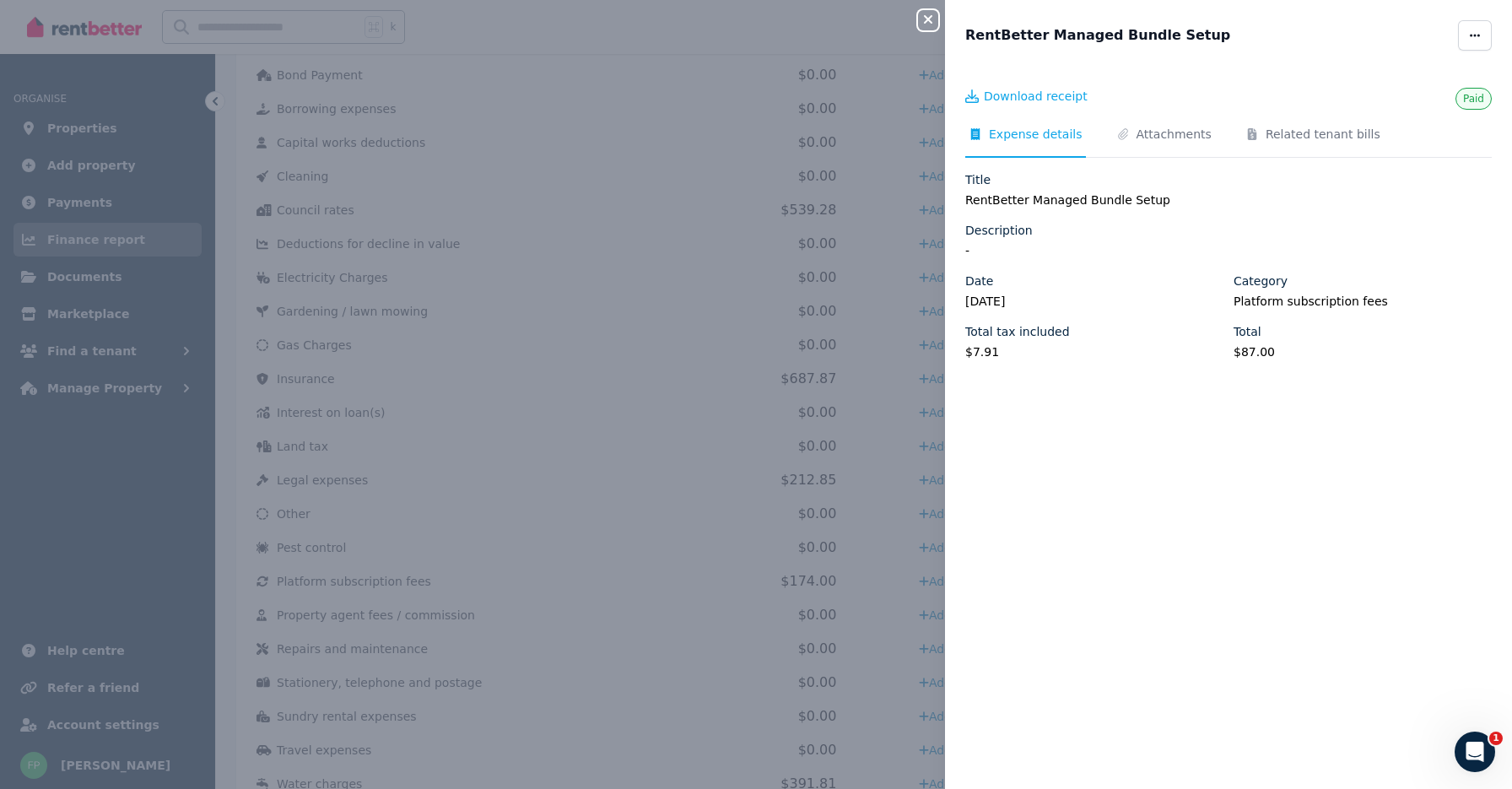
click at [927, 19] on icon "button" at bounding box center [928, 19] width 9 height 9
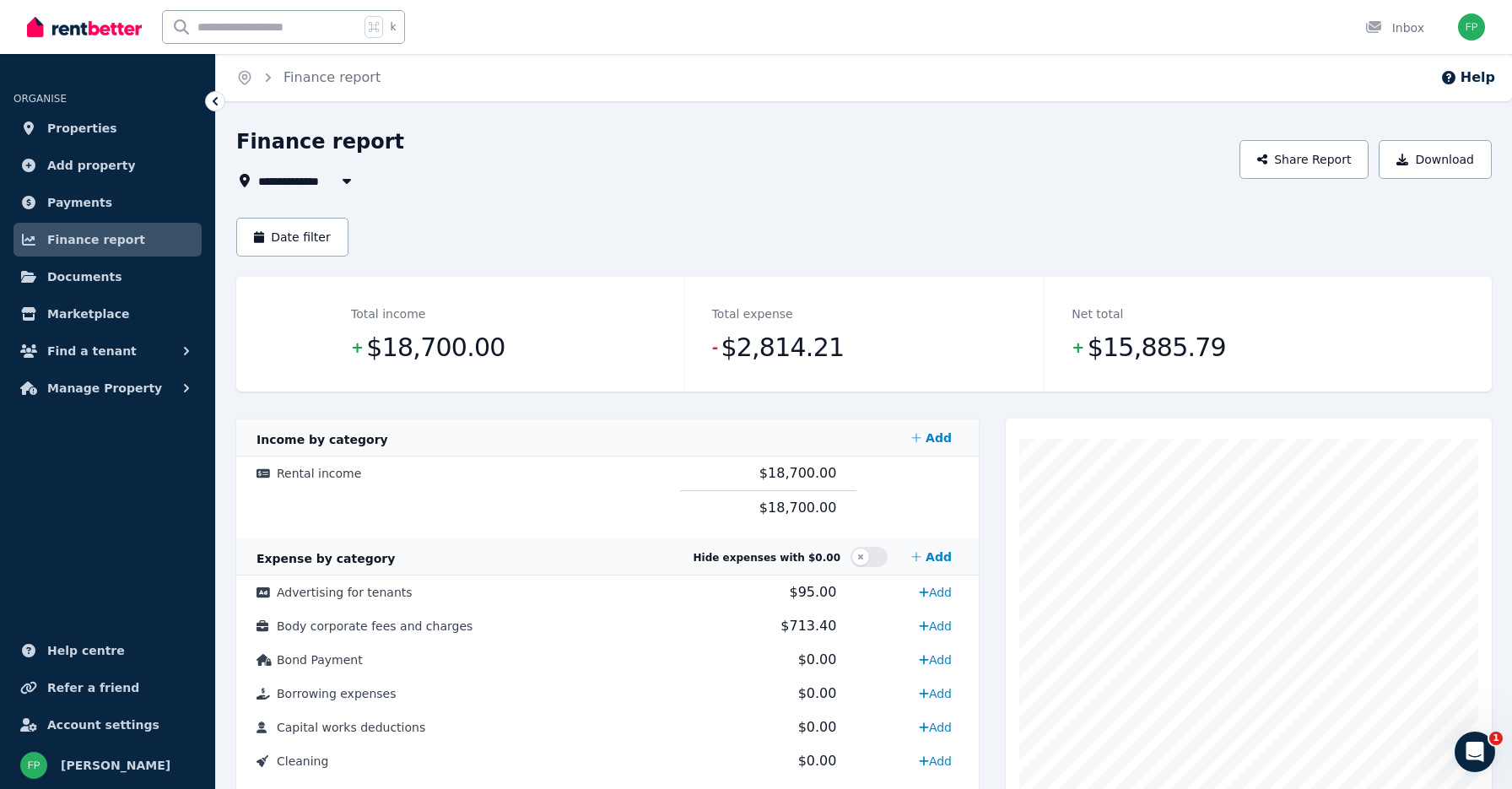
scroll to position [0, 0]
click at [268, 230] on button "Date filter" at bounding box center [291, 237] width 112 height 39
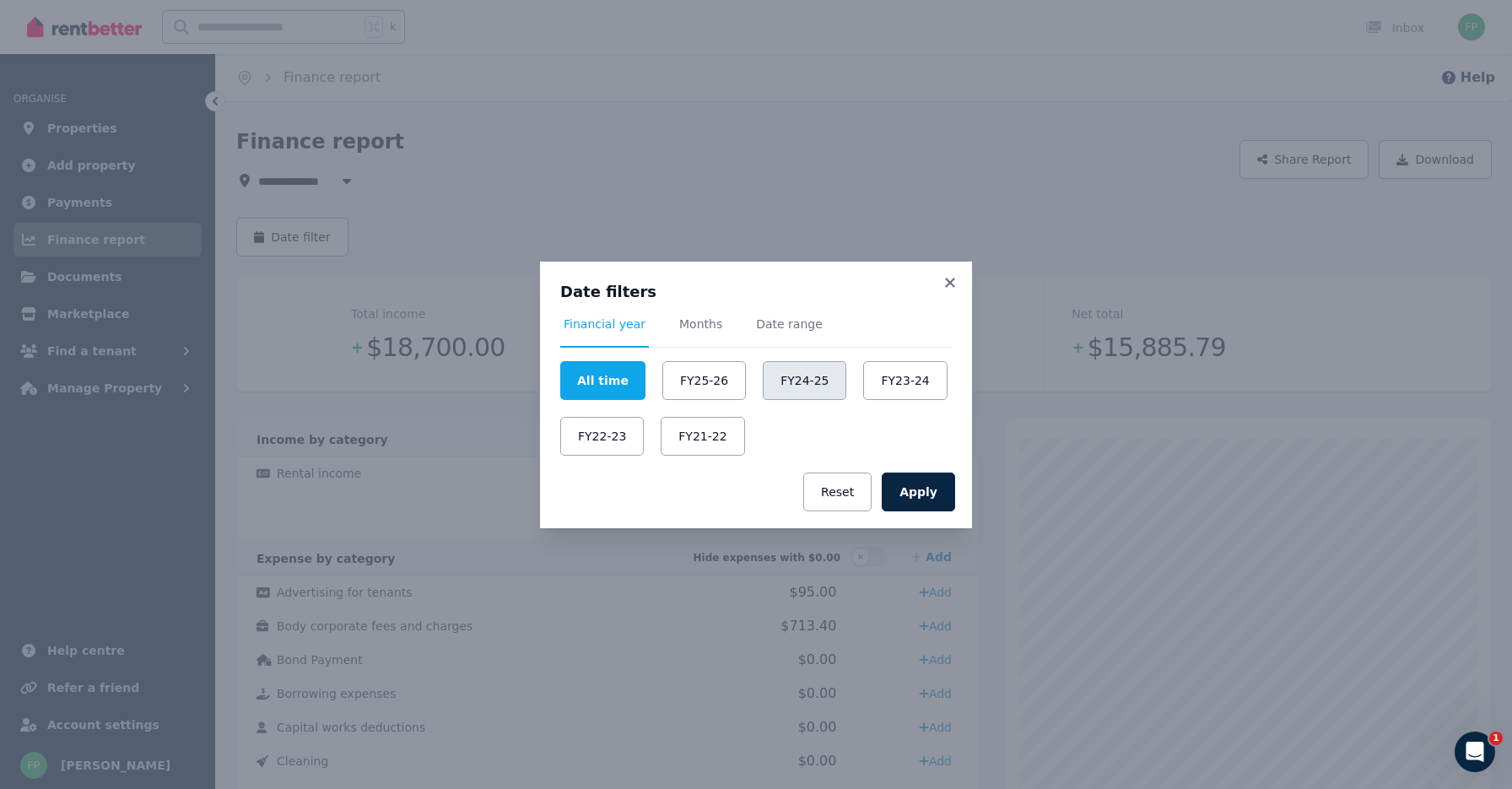
click at [776, 383] on button "FY24-25" at bounding box center [805, 381] width 84 height 39
click at [919, 496] on button "Apply" at bounding box center [918, 492] width 73 height 39
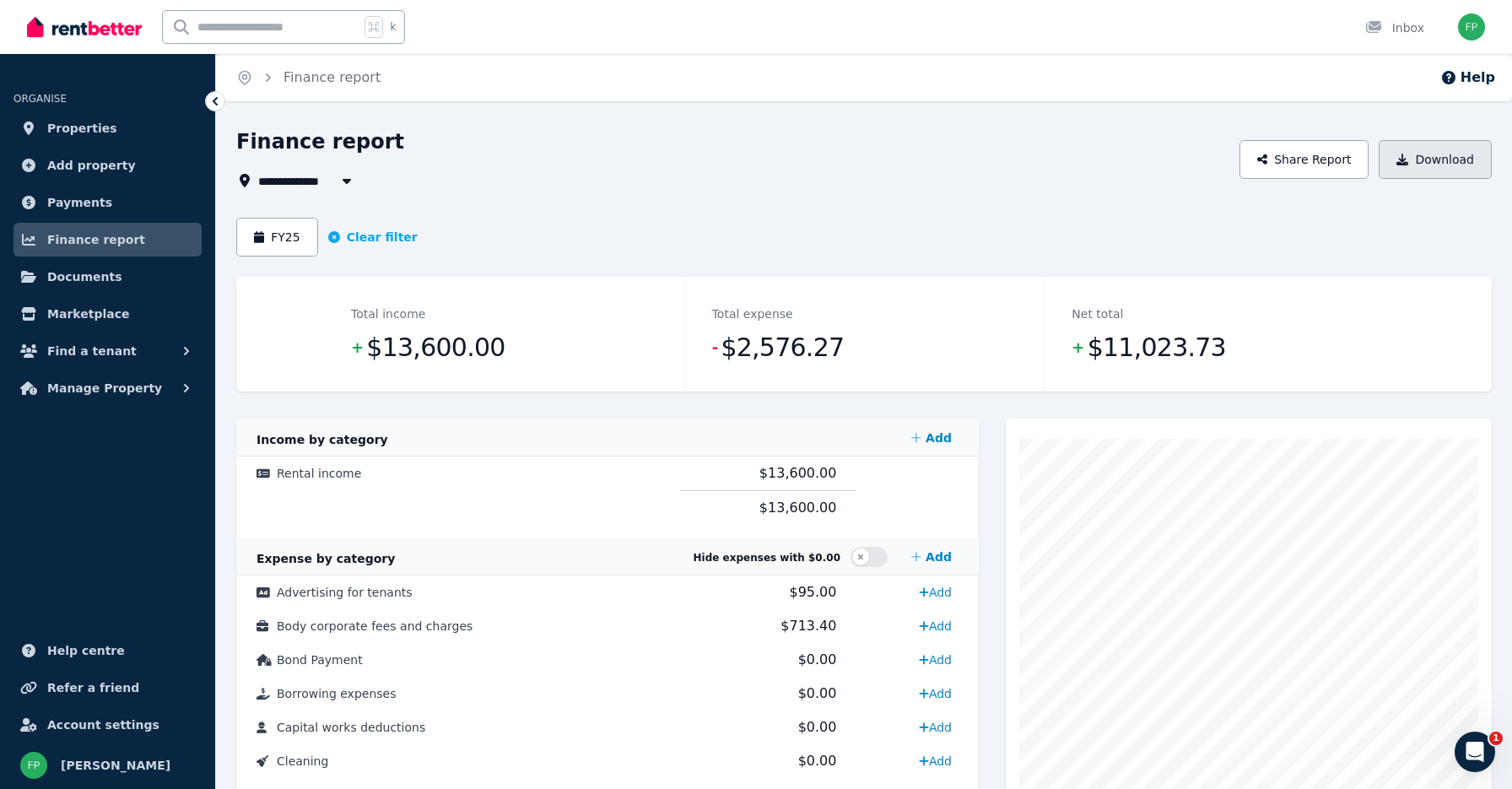
click at [1427, 163] on button "Download" at bounding box center [1435, 160] width 113 height 39
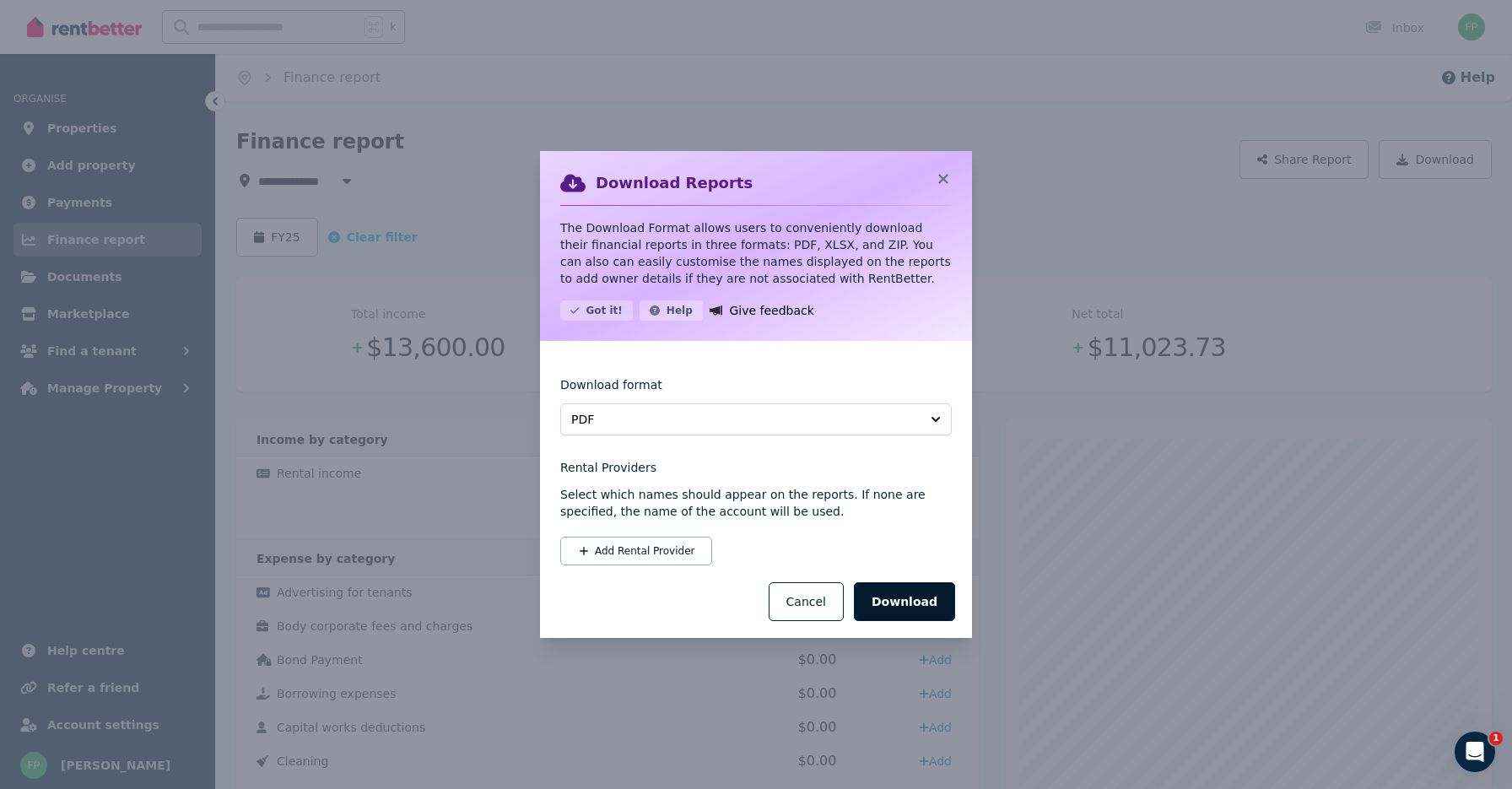
click at [938, 596] on button "Download" at bounding box center [904, 602] width 102 height 39
